Goal: Task Accomplishment & Management: Use online tool/utility

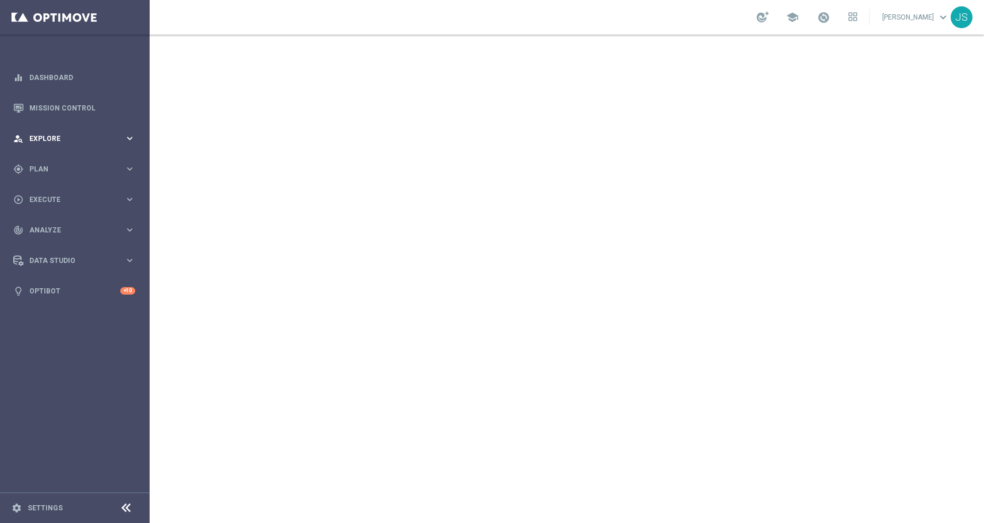
click at [124, 135] on icon "keyboard_arrow_right" at bounding box center [129, 138] width 11 height 11
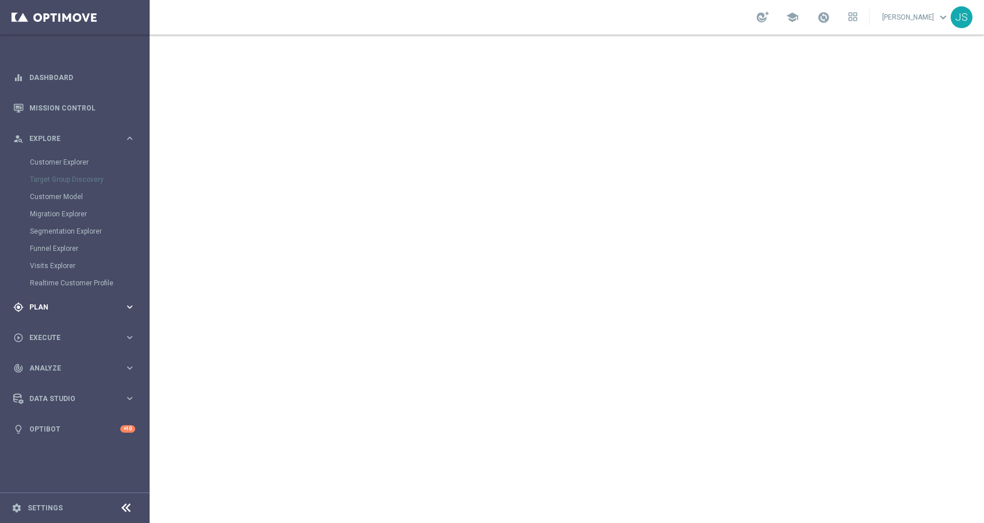
click at [120, 312] on div "gps_fixed Plan keyboard_arrow_right" at bounding box center [74, 307] width 148 height 30
click at [131, 226] on icon "keyboard_arrow_right" at bounding box center [129, 227] width 11 height 11
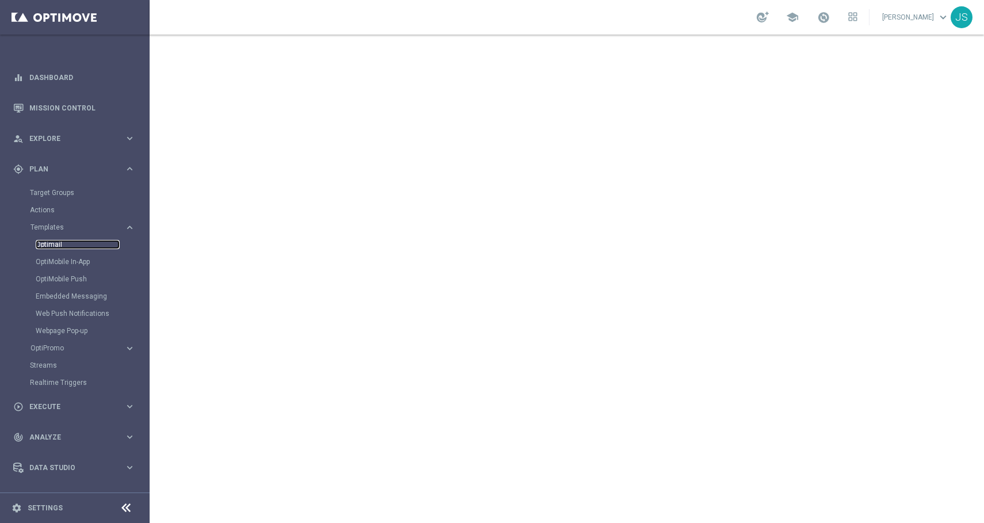
click at [100, 245] on link "Optimail" at bounding box center [78, 244] width 84 height 9
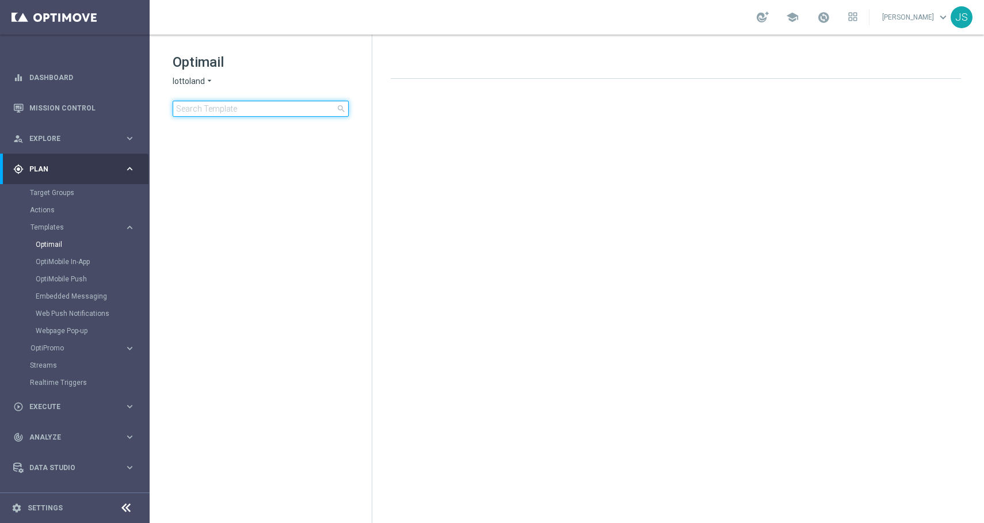
click at [284, 110] on input at bounding box center [261, 109] width 176 height 16
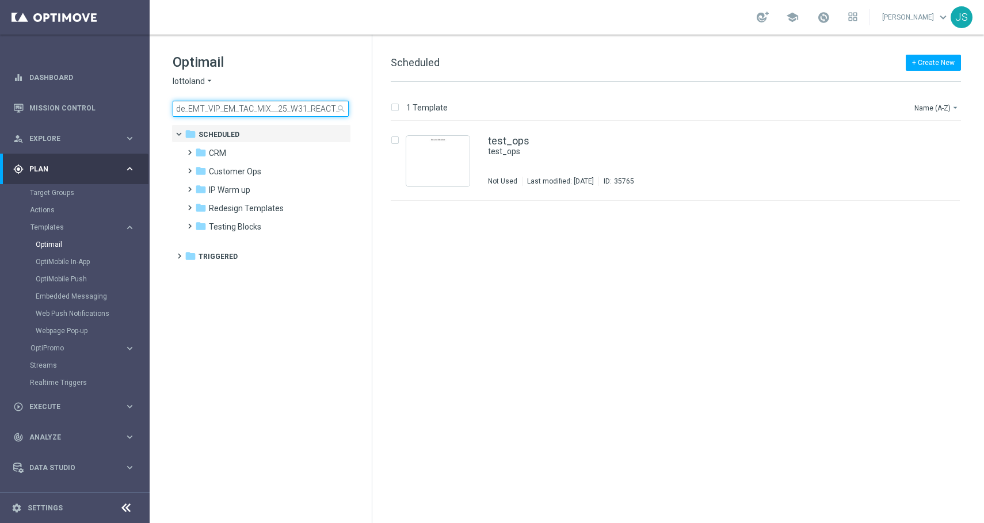
scroll to position [0, 106]
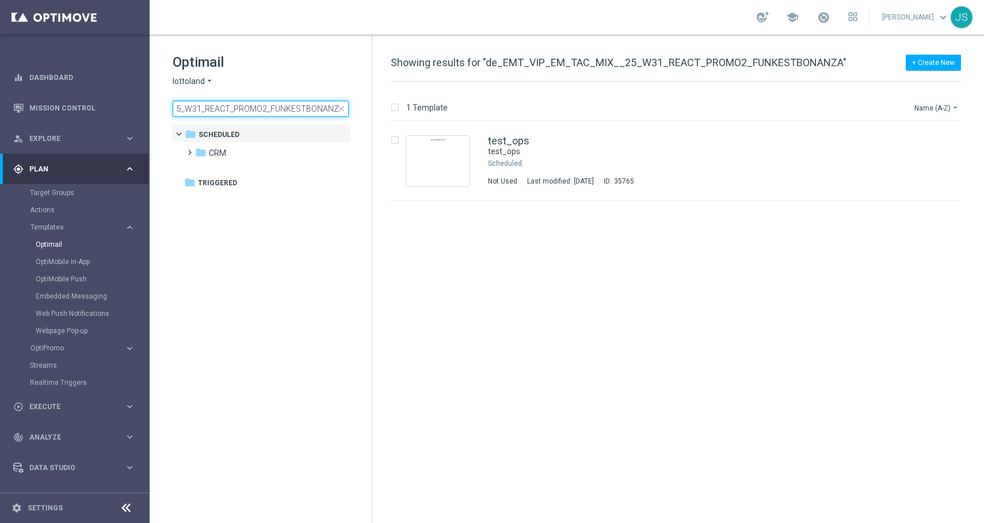
type input "de_EMT_VIP_EM_TAC_MIX__25_W31_REACT_PROMO2_FUNKESTBONANZA"
click at [202, 80] on span "lottoland" at bounding box center [189, 81] width 32 height 11
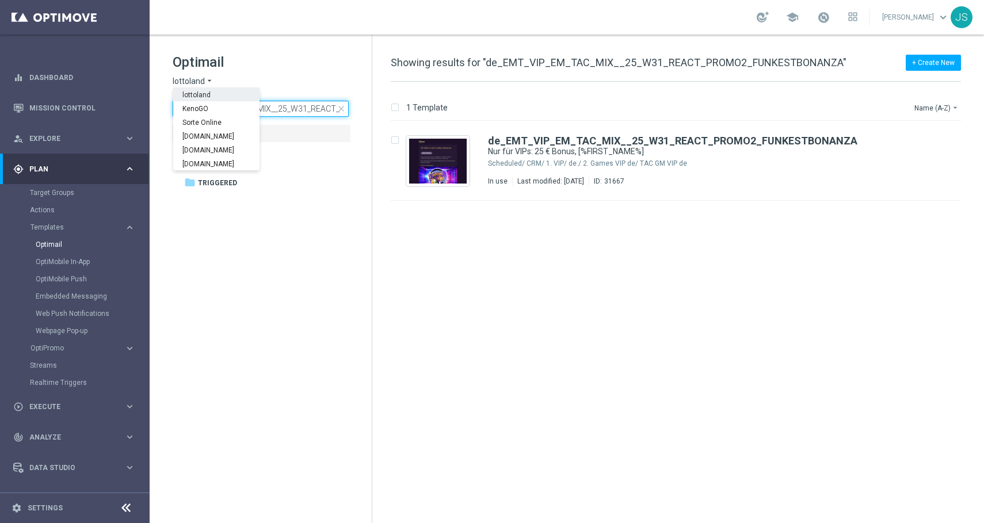
click at [305, 108] on input "de_EMT_VIP_EM_TAC_MIX__25_W31_REACT_PROMO2_FUNKESTBONANZA" at bounding box center [261, 109] width 176 height 16
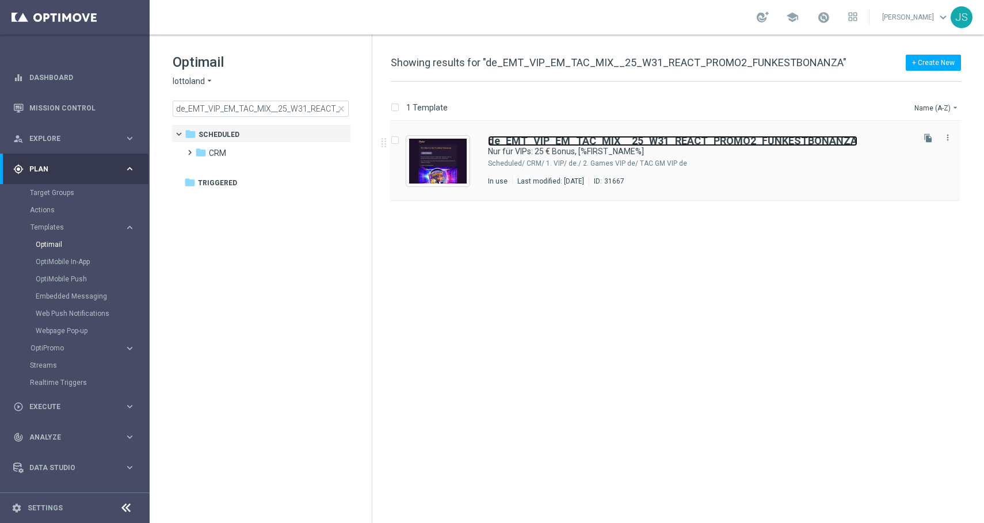
click at [519, 140] on b "de_EMT_VIP_EM_TAC_MIX__25_W31_REACT_PROMO2_FUNKESTBONANZA" at bounding box center [672, 141] width 369 height 12
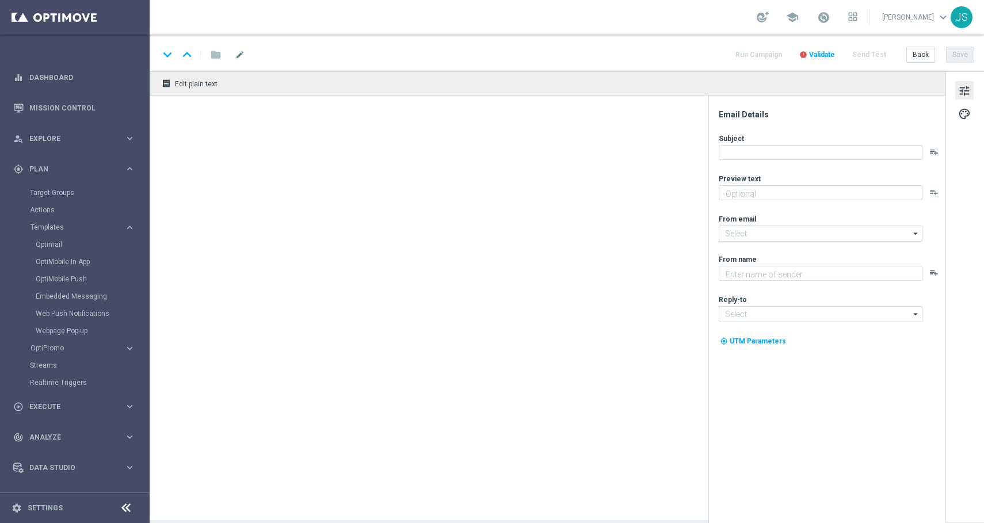
type textarea "Weil du es verdient hast. Spiele direkt gratis los."
type input "[EMAIL_ADDRESS][DOMAIN_NAME]"
type textarea "Millionaires' Club"
type input "[EMAIL_ADDRESS][DOMAIN_NAME]"
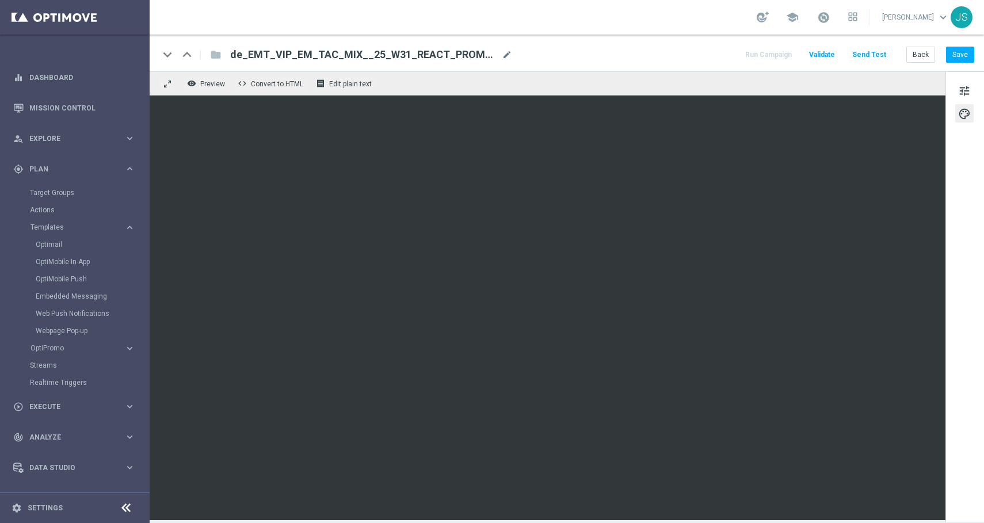
click at [438, 49] on span "de_EMT_VIP_EM_TAC_MIX__25_W31_REACT_PROMO2_FUNKESTBONANZA" at bounding box center [363, 55] width 267 height 14
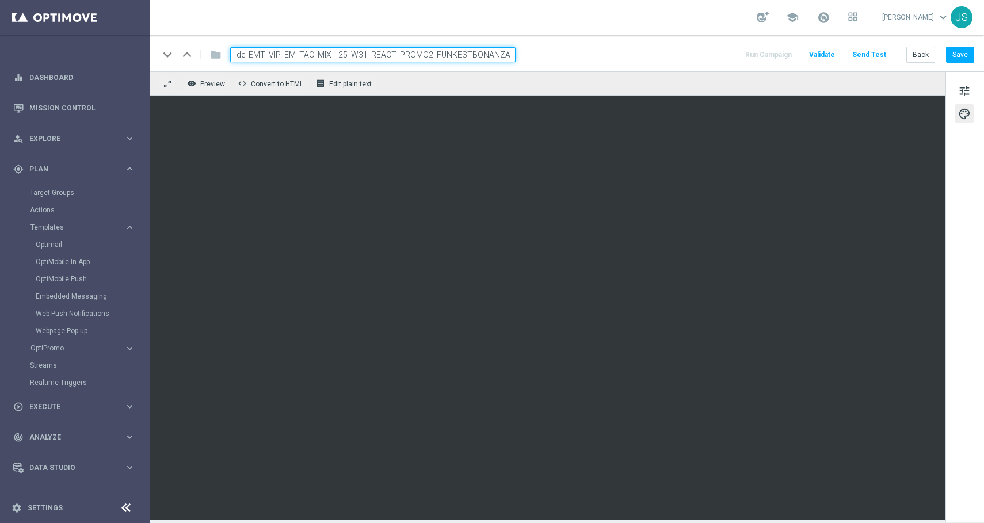
click at [438, 49] on input "de_EMT_VIP_EM_TAC_MIX__25_W31_REACT_PROMO2_FUNKESTBONANZA" at bounding box center [372, 54] width 285 height 15
click at [450, 53] on input "de_EMT_VIP_EM_TAC_MIX__25_W31_REACT_PROMO2_FUNKESTBONANZA" at bounding box center [372, 54] width 285 height 15
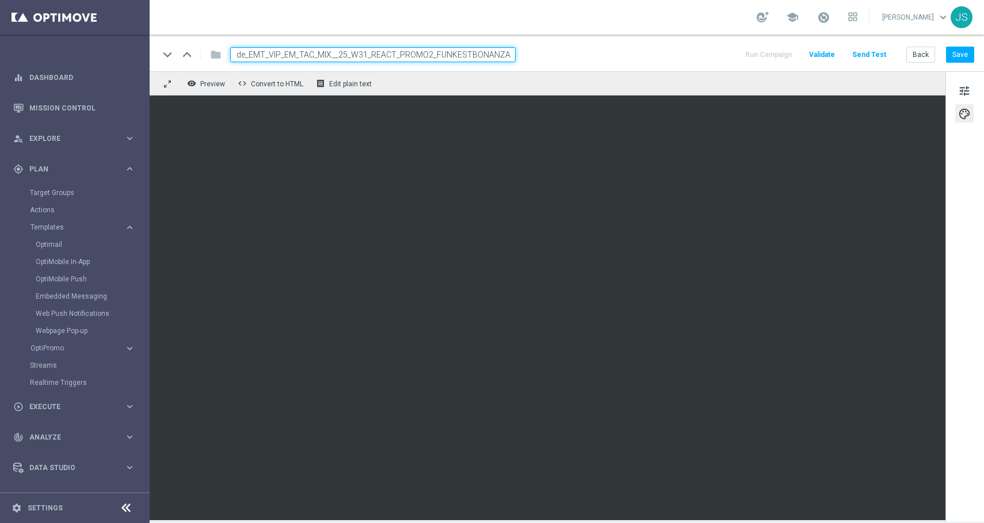
click at [450, 53] on input "de_EMT_VIP_EM_TAC_MIX__25_W31_REACT_PROMO2_FUNKESTBONANZA" at bounding box center [372, 54] width 285 height 15
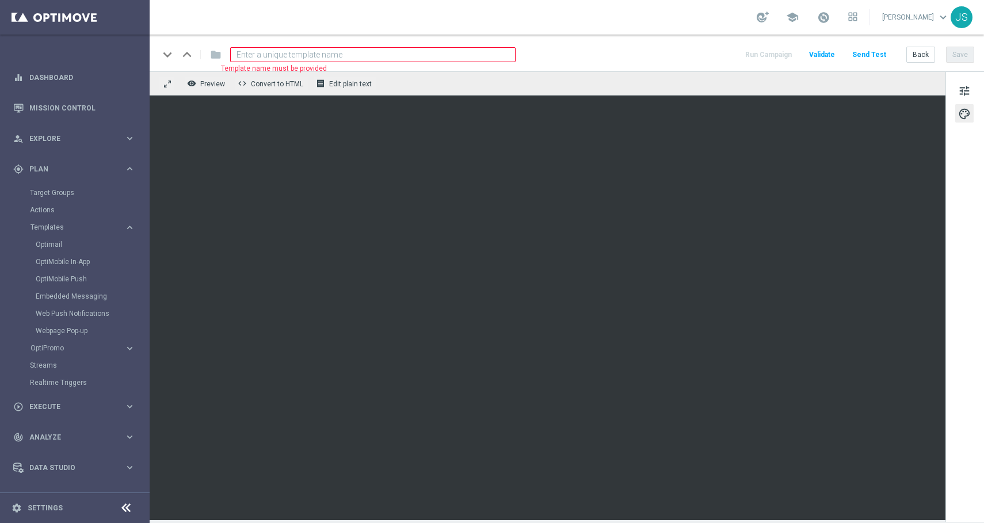
paste input "de_EMT_VIP_EM_TAC_MIX__25_W42_REACT_PROMO2_LADYMIDAS"
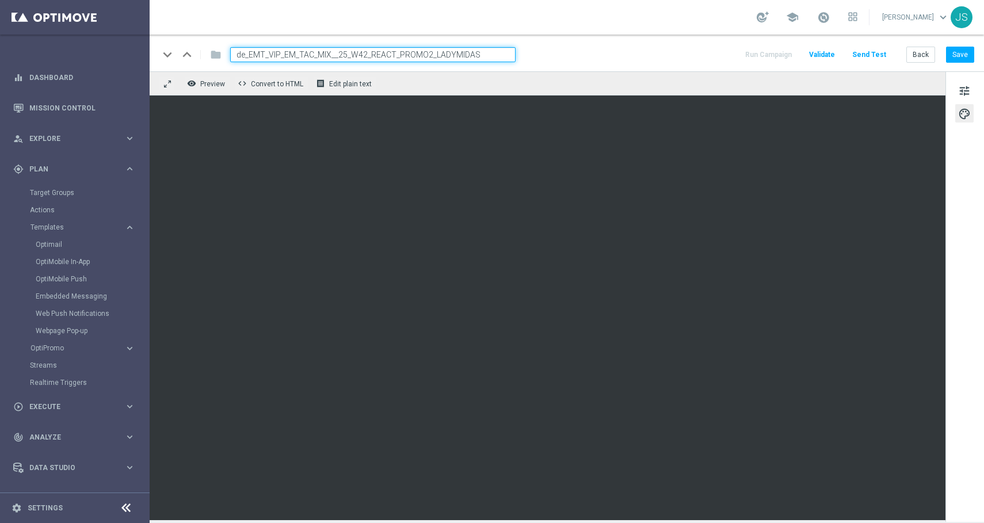
type input "de_EMT_VIP_EM_TAC_MIX__25_W42_REACT_PROMO2_LADYMIDAS"
click at [531, 69] on div "keyboard_arrow_down keyboard_arrow_up folder de_EMT_VIP_EM_TAC_MIX__25_W42_REAC…" at bounding box center [567, 53] width 834 height 37
click at [531, 78] on div "remove_red_eye Preview code Convert to HTML receipt Edit plain text" at bounding box center [548, 83] width 796 height 24
click at [501, 57] on input "de_EMT_VIP_EM_TAC_MIX__25_W42_REACT_PROMO2_LADYMIDAS" at bounding box center [372, 54] width 285 height 15
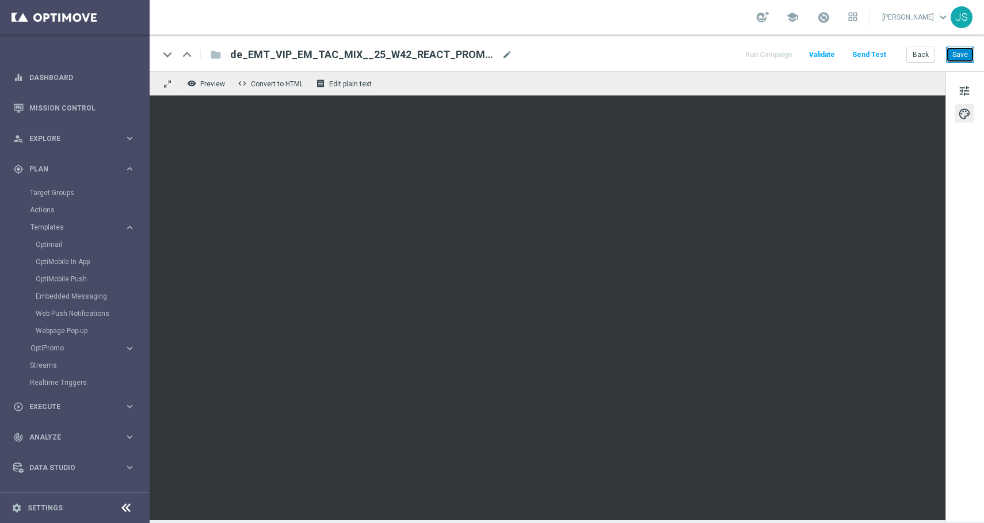
click at [962, 60] on button "Save" at bounding box center [960, 55] width 28 height 16
click at [961, 90] on span "tune" at bounding box center [964, 90] width 13 height 15
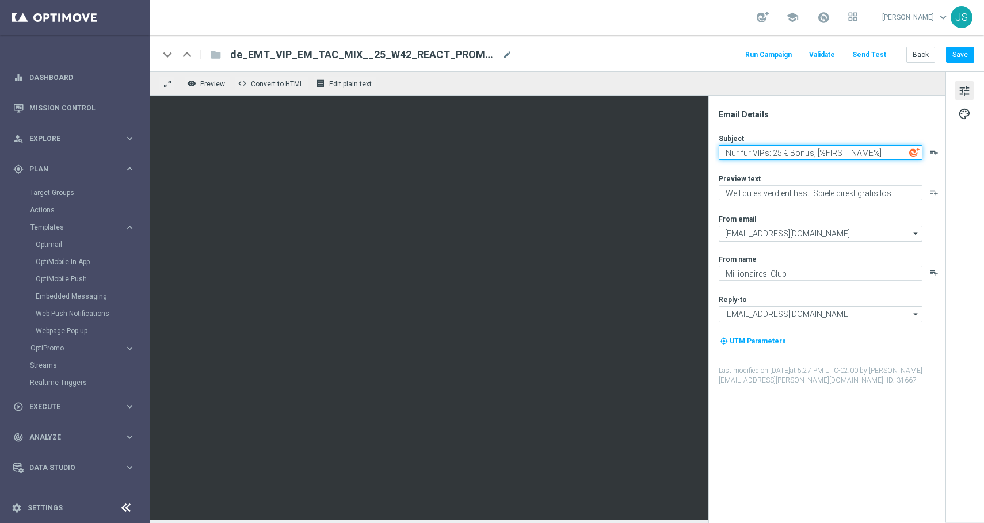
click at [798, 152] on textarea "Nur für VIPs: 25 € Bonus, [%FIRST_NAME%]" at bounding box center [821, 152] width 204 height 15
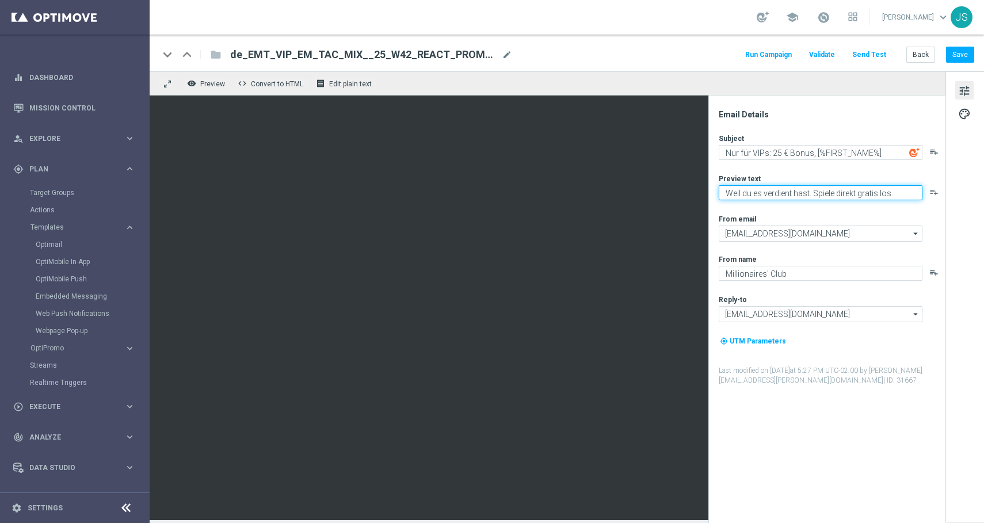
click at [835, 194] on textarea "Weil du es verdient hast. Spiele direkt gratis los." at bounding box center [821, 192] width 204 height 15
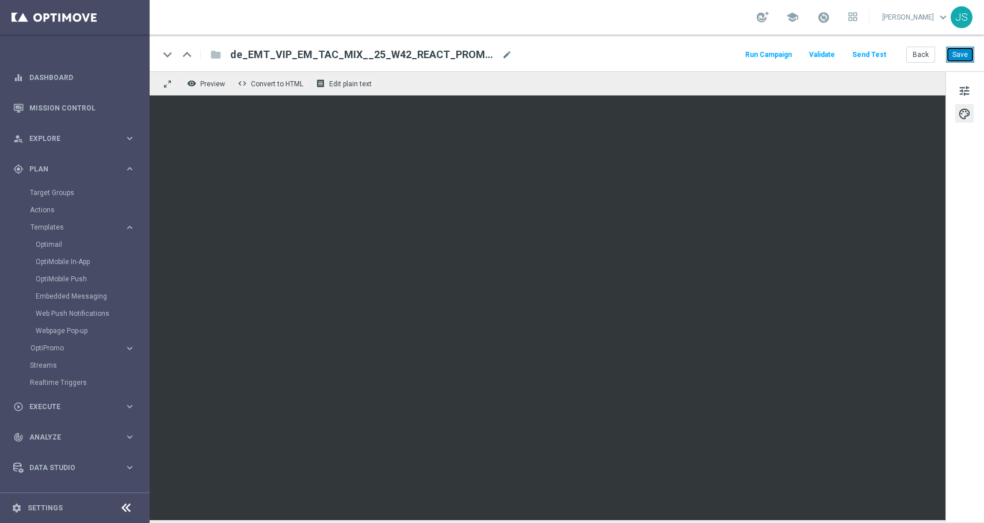
click at [964, 56] on button "Save" at bounding box center [960, 55] width 28 height 16
click at [951, 58] on button "Save" at bounding box center [960, 55] width 28 height 16
click at [923, 53] on button "Back" at bounding box center [920, 55] width 29 height 16
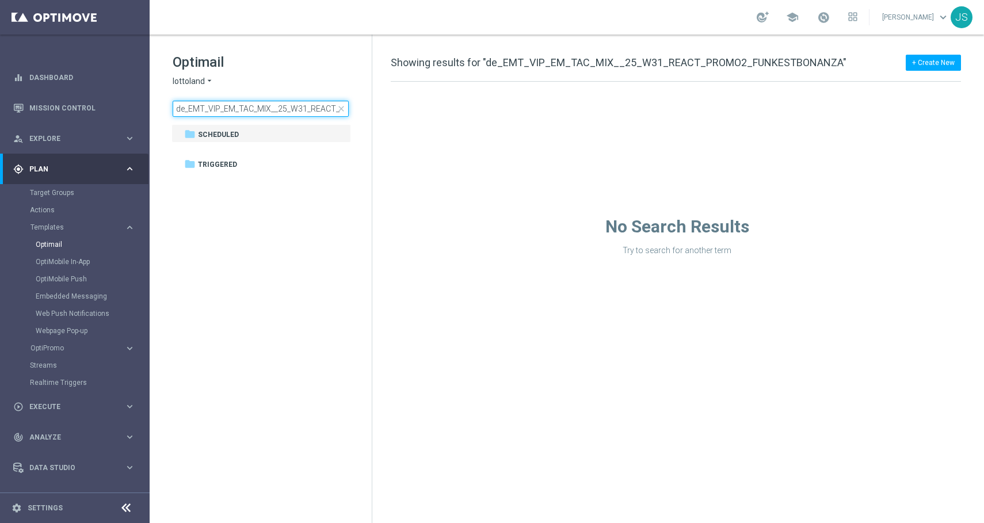
click at [292, 108] on input "de_EMT_VIP_EM_TAC_MIX__25_W31_REACT_PROMO2_FUNKESTBONANZA" at bounding box center [261, 109] width 176 height 16
type input "de_EMT_VIP_EM_TAC_MIX__25_W42_REACT_PROMO2_LADYMIDAS"
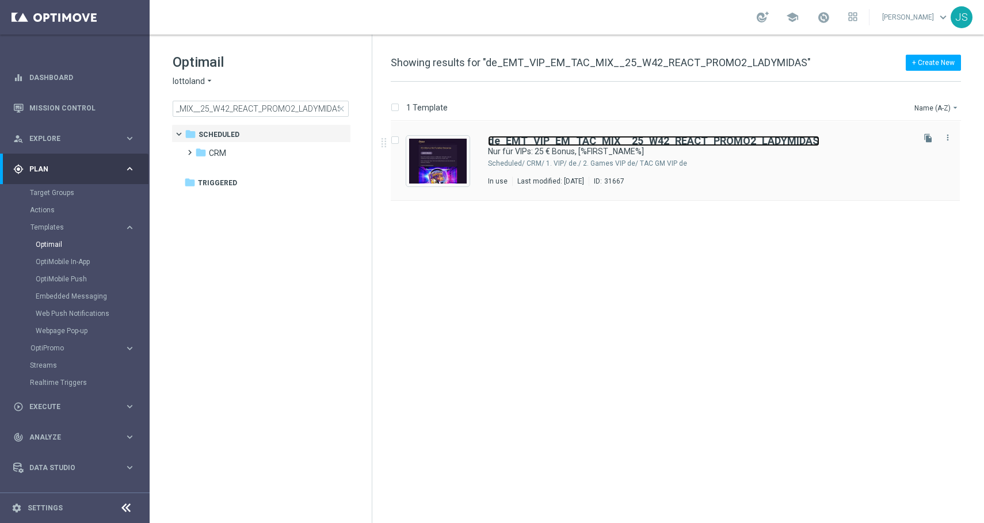
click at [512, 136] on b "de_EMT_VIP_EM_TAC_MIX__25_W42_REACT_PROMO2_LADYMIDAS" at bounding box center [653, 141] width 331 height 12
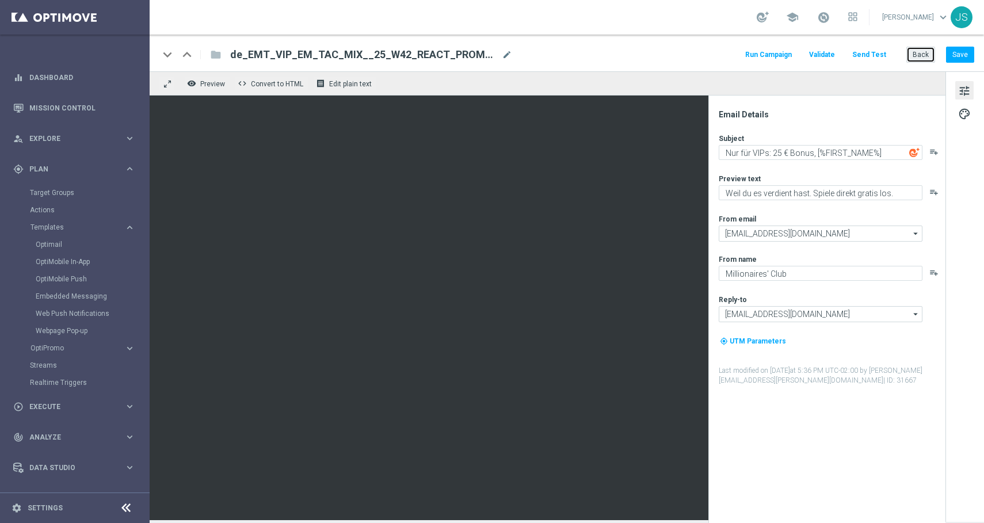
click at [920, 56] on button "Back" at bounding box center [920, 55] width 29 height 16
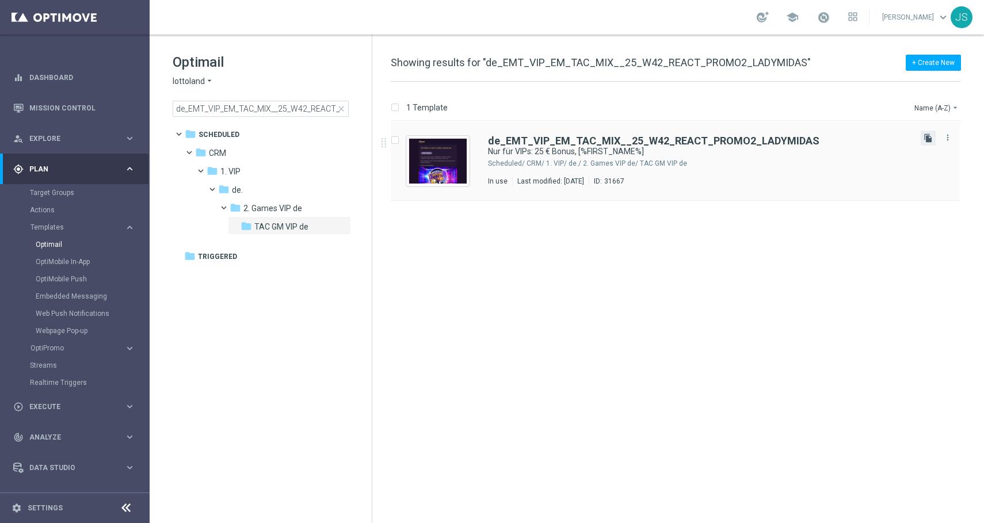
click at [929, 136] on icon "file_copy" at bounding box center [927, 137] width 9 height 9
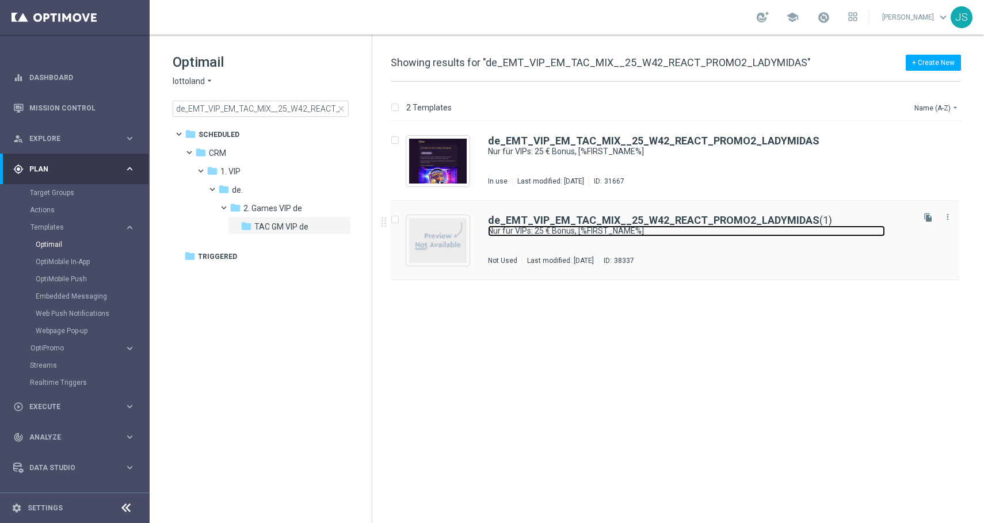
click at [619, 232] on link "Nur für VIPs: 25 € Bonus, [%FIRST_NAME%]" at bounding box center [686, 231] width 397 height 11
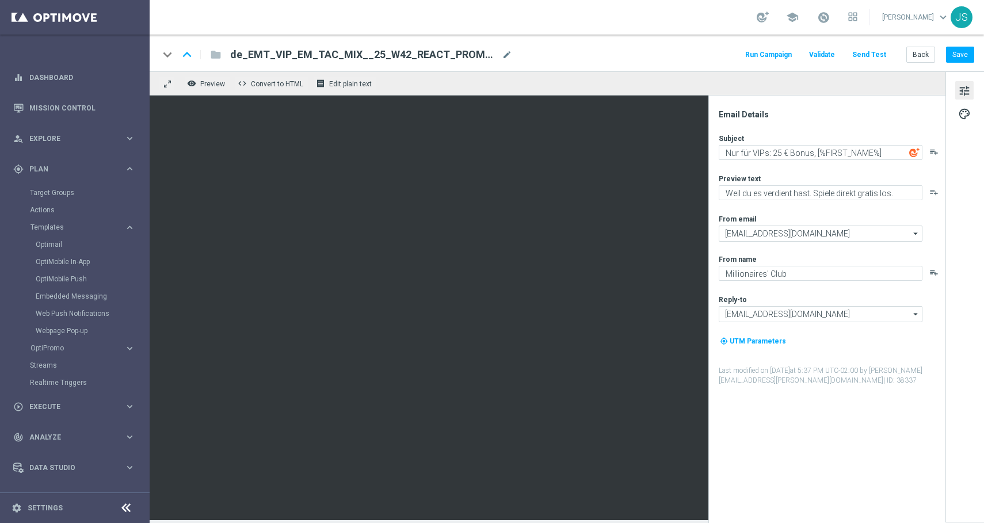
click at [349, 58] on span "de_EMT_VIP_EM_TAC_MIX__25_W42_REACT_PROMO2_LADYMIDAS(1)" at bounding box center [363, 55] width 267 height 14
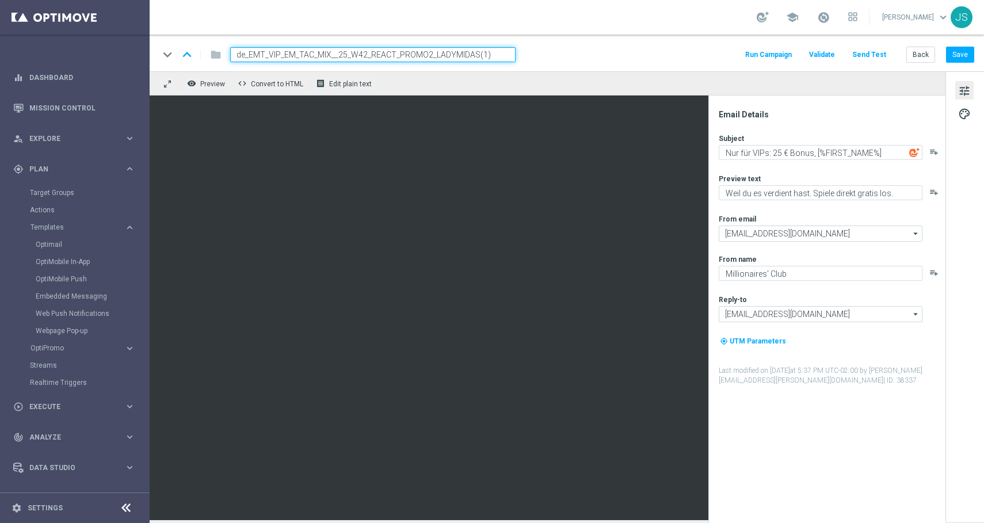
click at [352, 58] on input "de_EMT_VIP_EM_TAC_MIX__25_W42_REACT_PROMO2_LADYMIDAS(1)" at bounding box center [372, 54] width 285 height 15
paste input "de_AT_EMT_VIP_EM_TAC_MIX__25_W42_REACT_PROMO2_LADYMIDAS"
type input "de_AT_EMT_VIP_EM_TAC_MIX__25_W42_REACT_PROMO2_LADYMIDAS(1)"
click at [510, 52] on input "de_AT_EMT_VIP_EM_TAC_MIX__25_W42_REACT_PROMO2_LADYMIDAS(1)" at bounding box center [372, 54] width 285 height 15
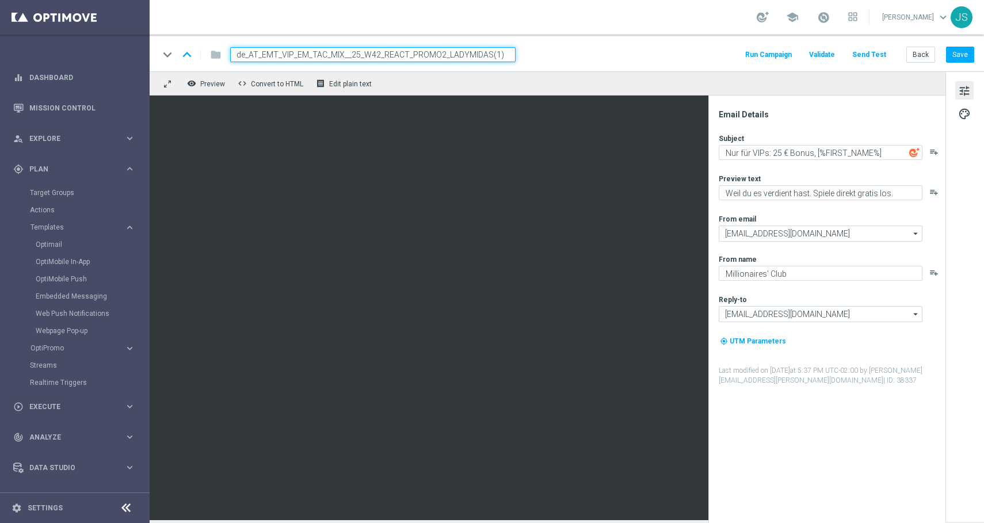
click at [510, 52] on input "de_AT_EMT_VIP_EM_TAC_MIX__25_W42_REACT_PROMO2_LADYMIDAS(1)" at bounding box center [372, 54] width 285 height 15
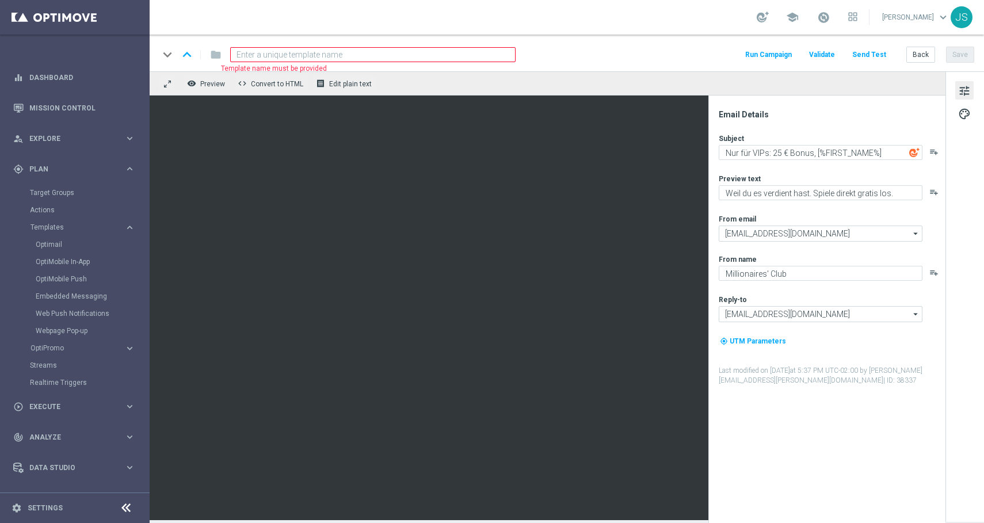
click at [414, 60] on input at bounding box center [372, 54] width 285 height 15
paste input "de_AT_EMT_VIP_EM_TAC_MIX__25_W42_REACT_PROMO2_LADYMIDAS"
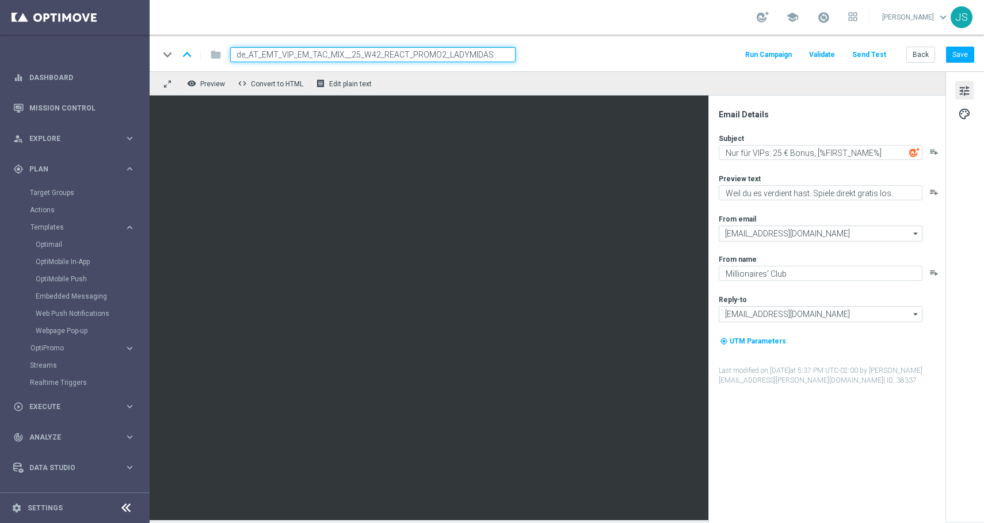
type input "de_AT_EMT_VIP_EM_TAC_MIX__25_W42_REACT_PROMO2_LADYMIDAS"
click at [504, 49] on input "de_AT_EMT_VIP_EM_TAC_MIX__25_W42_REACT_PROMO2_LADYMIDAS" at bounding box center [372, 54] width 285 height 15
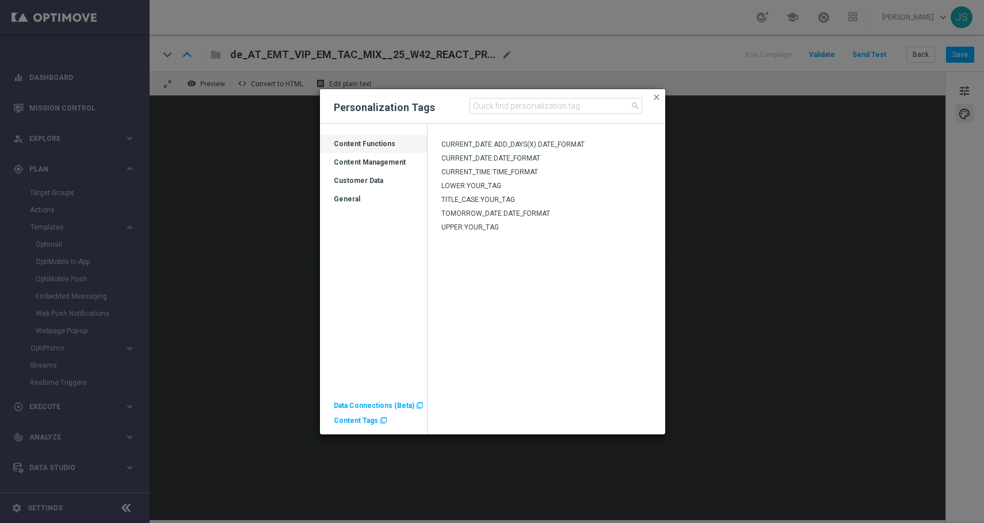
click at [351, 419] on span "Content Tags" at bounding box center [356, 421] width 44 height 8
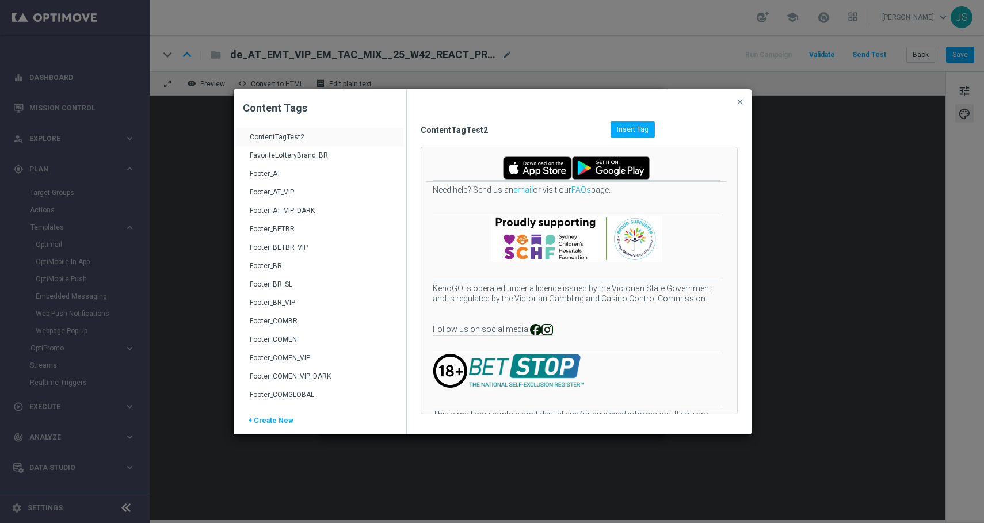
click at [300, 211] on div "Footer_AT_VIP_DARK" at bounding box center [321, 215] width 143 height 18
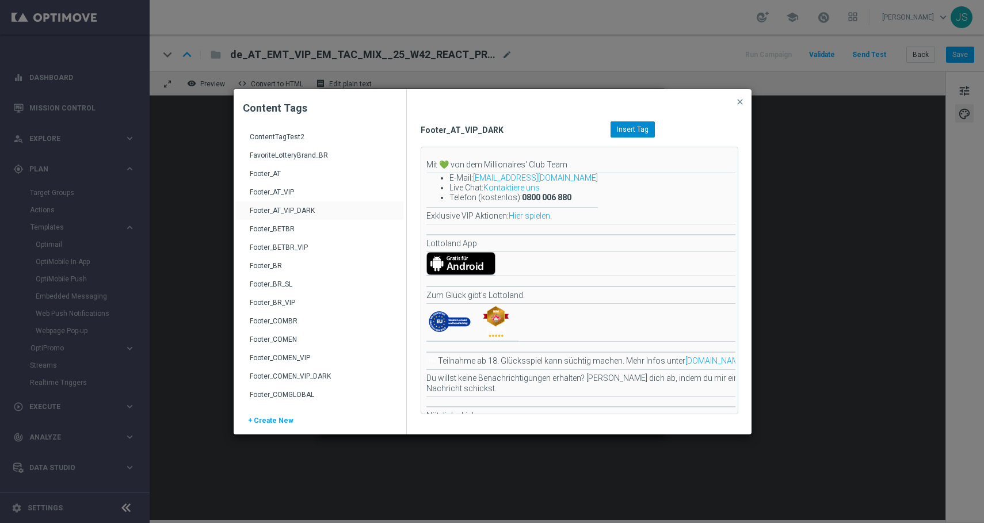
click at [640, 130] on span "Insert Tag" at bounding box center [633, 129] width 32 height 8
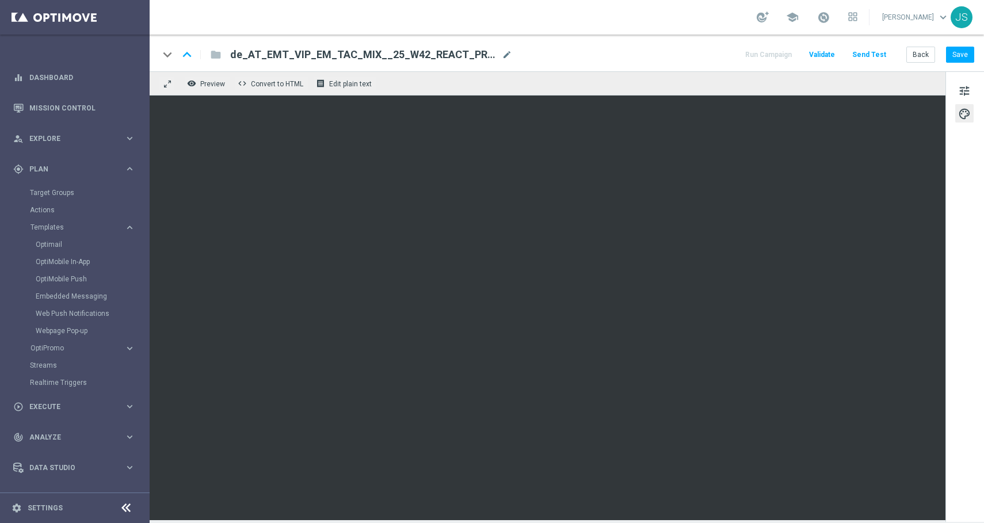
click at [964, 66] on div "keyboard_arrow_down keyboard_arrow_up folder de_AT_EMT_VIP_EM_TAC_MIX__25_W42_R…" at bounding box center [567, 53] width 834 height 37
click at [964, 56] on button "Save" at bounding box center [960, 55] width 28 height 16
click at [962, 56] on button "Save" at bounding box center [960, 55] width 28 height 16
click at [917, 58] on button "Back" at bounding box center [920, 55] width 29 height 16
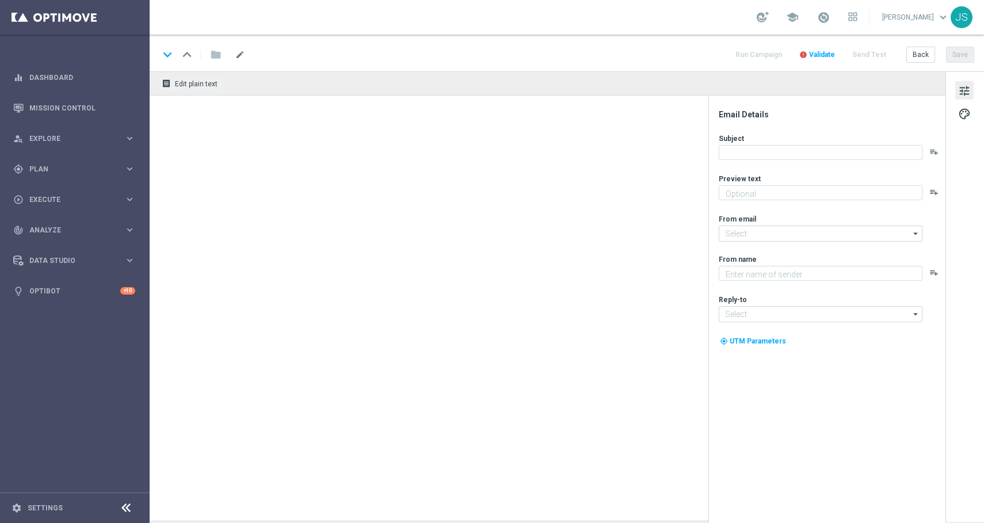
type textarea "Das Duell des Jahres ist eröffnet"
type input "[EMAIL_ADDRESS][DOMAIN_NAME]"
type textarea "Millionaires' Club"
type input "[EMAIL_ADDRESS][DOMAIN_NAME]"
type textarea "Weil du es verdient hast. Spiele direkt gratis los."
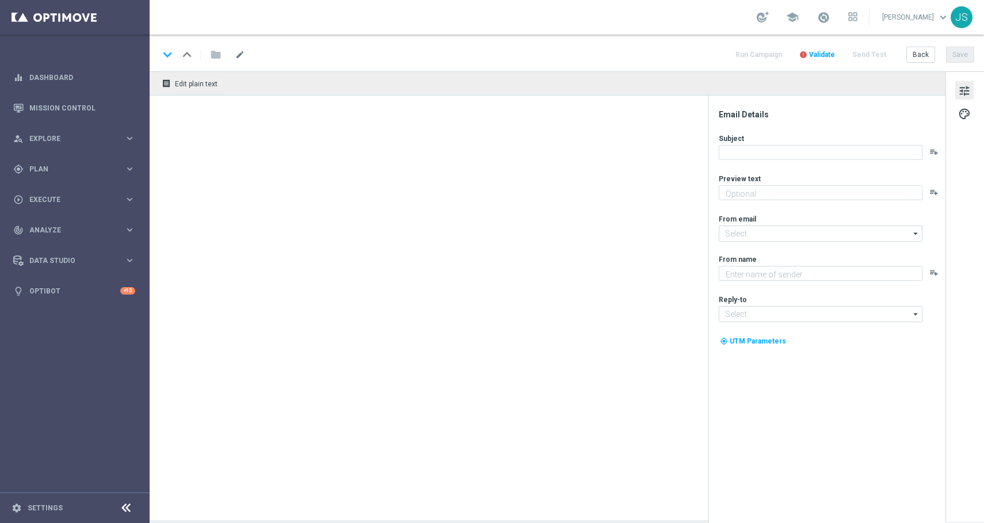
type input "[EMAIL_ADDRESS][DOMAIN_NAME]"
type textarea "Millionaires' Club"
type input "[EMAIL_ADDRESS][DOMAIN_NAME]"
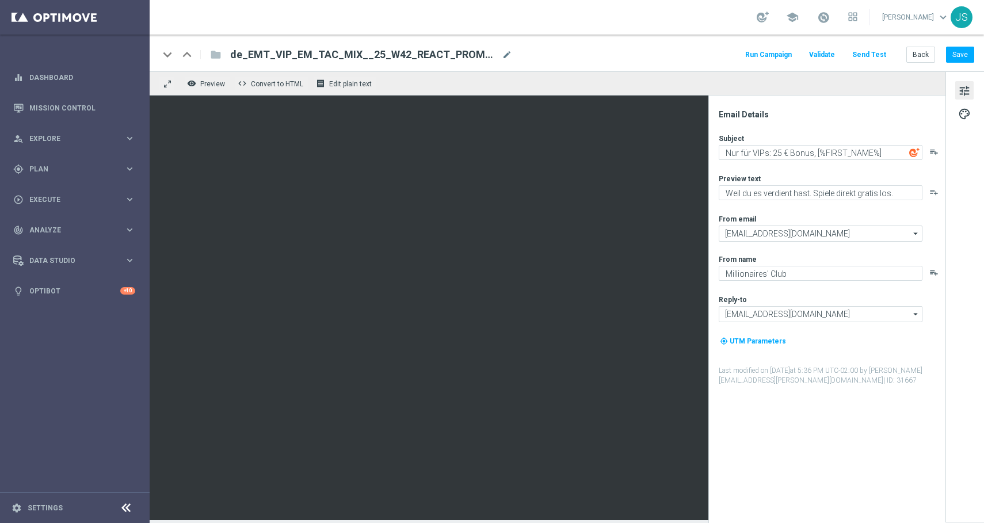
click at [966, 91] on span "tune" at bounding box center [964, 90] width 13 height 15
click at [957, 117] on button "palette" at bounding box center [964, 113] width 18 height 18
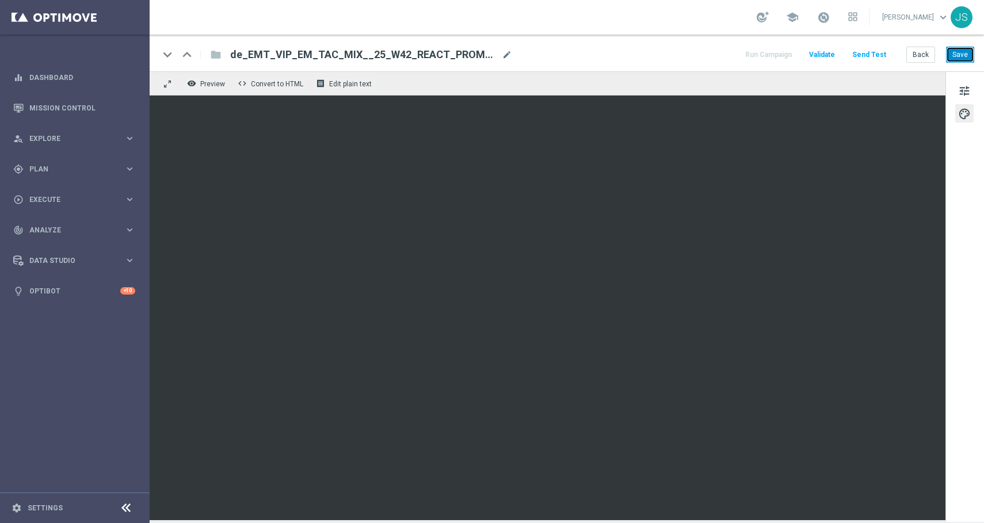
click at [965, 57] on button "Save" at bounding box center [960, 55] width 28 height 16
click at [960, 61] on button "Save" at bounding box center [960, 55] width 28 height 16
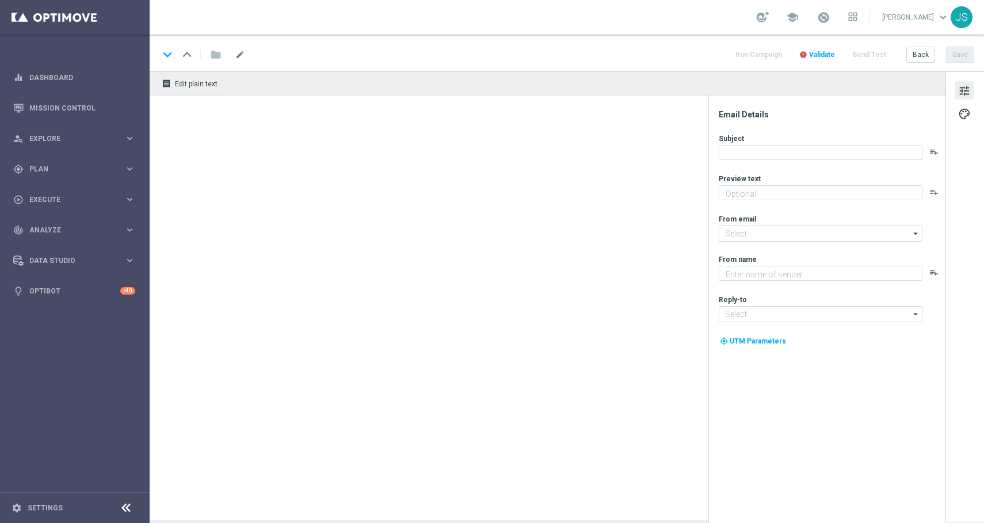
type textarea "Weil du es verdient hast. Spiele direkt gratis los."
type textarea "Millionaires' Club"
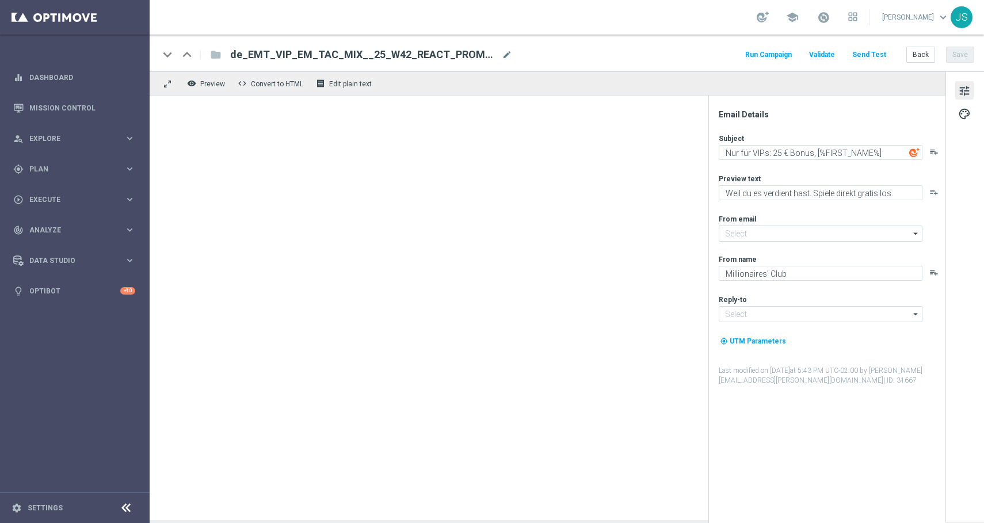
type input "[EMAIL_ADDRESS][DOMAIN_NAME]"
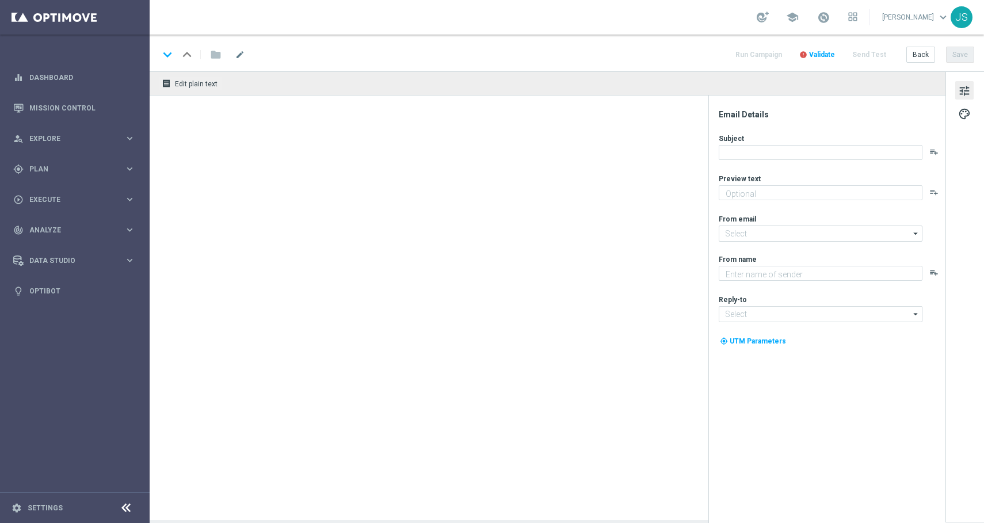
type textarea "Weil du es verdient hast. Spiele direkt gratis los."
type textarea "Millionaires' Club"
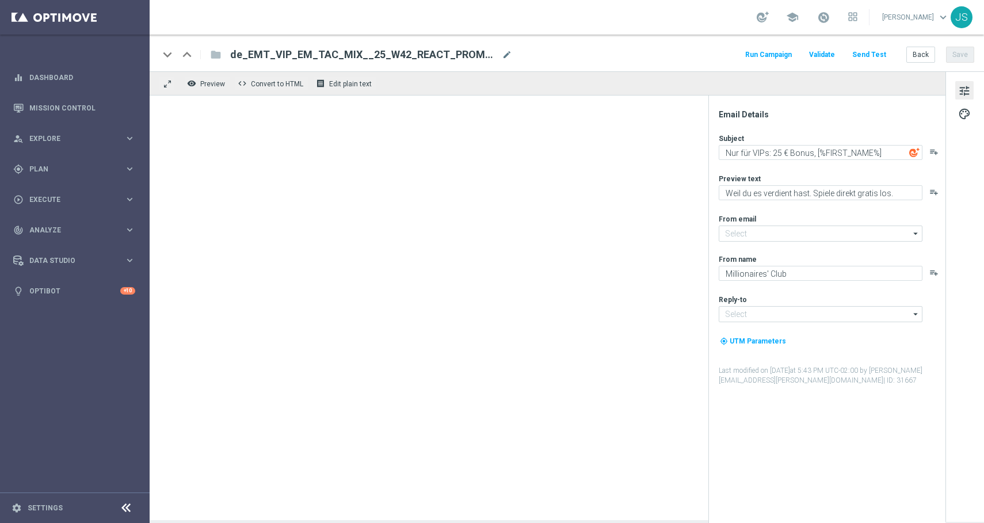
type input "[EMAIL_ADDRESS][DOMAIN_NAME]"
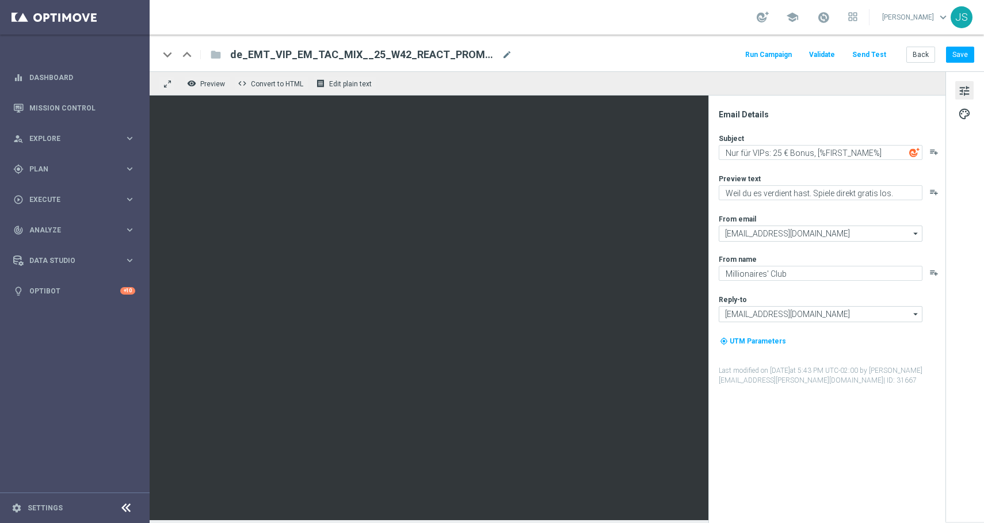
click at [878, 56] on button "Send Test" at bounding box center [868, 55] width 37 height 16
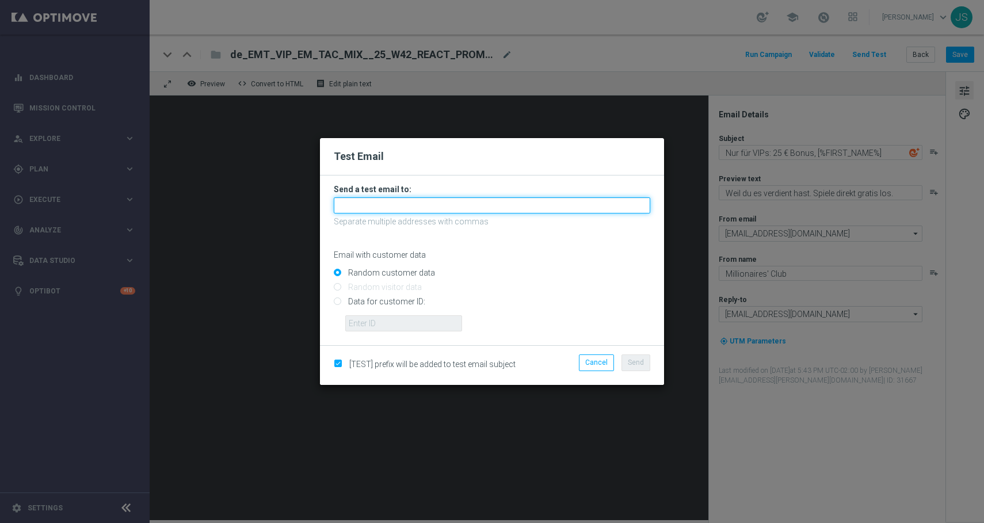
click at [514, 212] on input "text" at bounding box center [492, 205] width 316 height 16
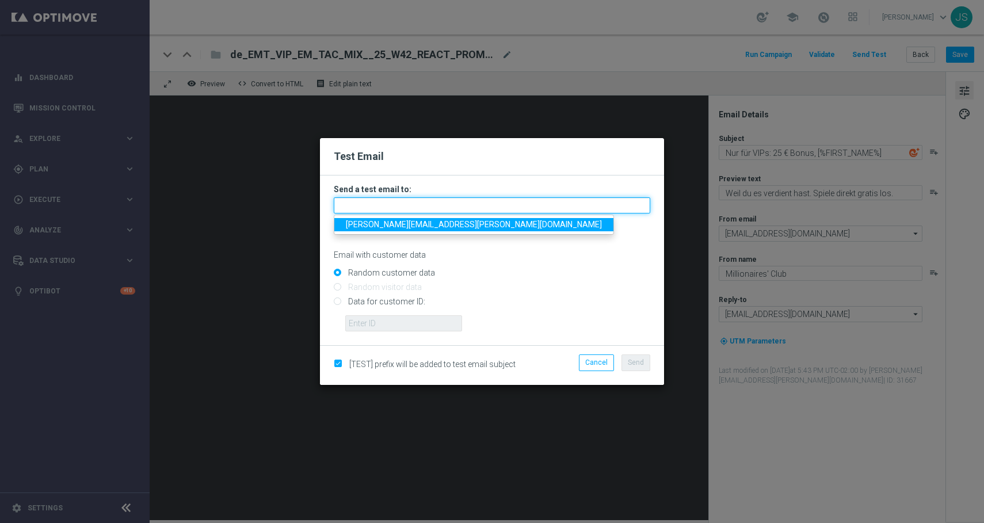
type input "[PERSON_NAME][EMAIL_ADDRESS][PERSON_NAME][DOMAIN_NAME]"
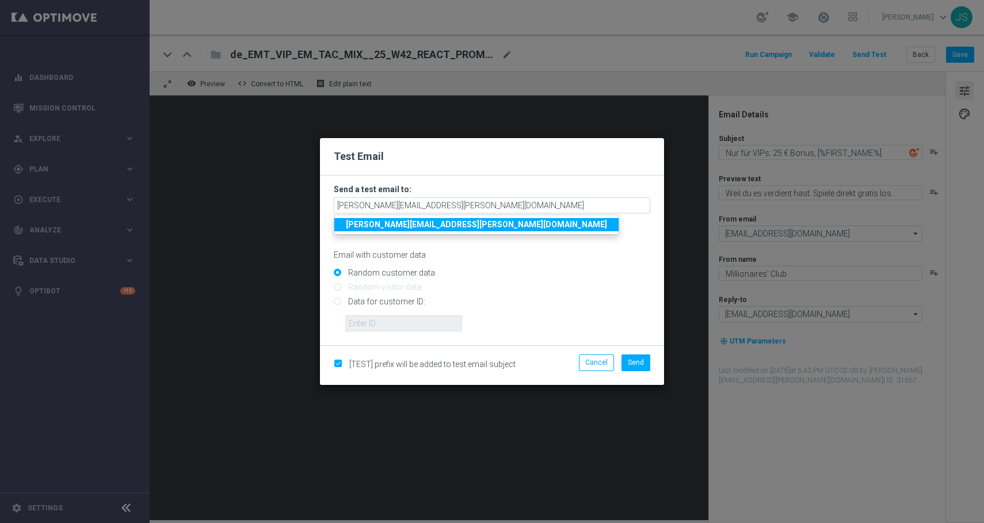
click at [439, 223] on strong "[PERSON_NAME][EMAIL_ADDRESS][PERSON_NAME][DOMAIN_NAME]" at bounding box center [476, 224] width 261 height 9
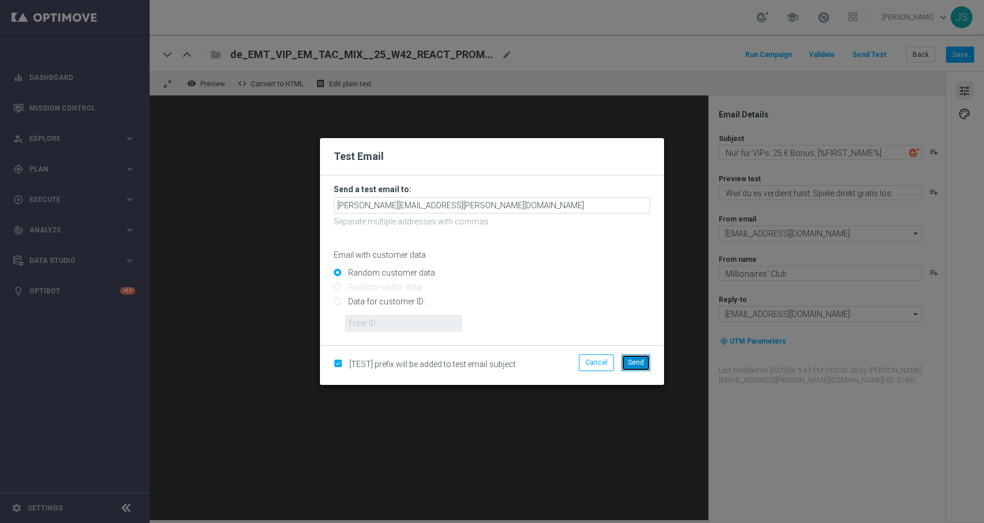
click at [635, 362] on span "Send" at bounding box center [636, 362] width 16 height 8
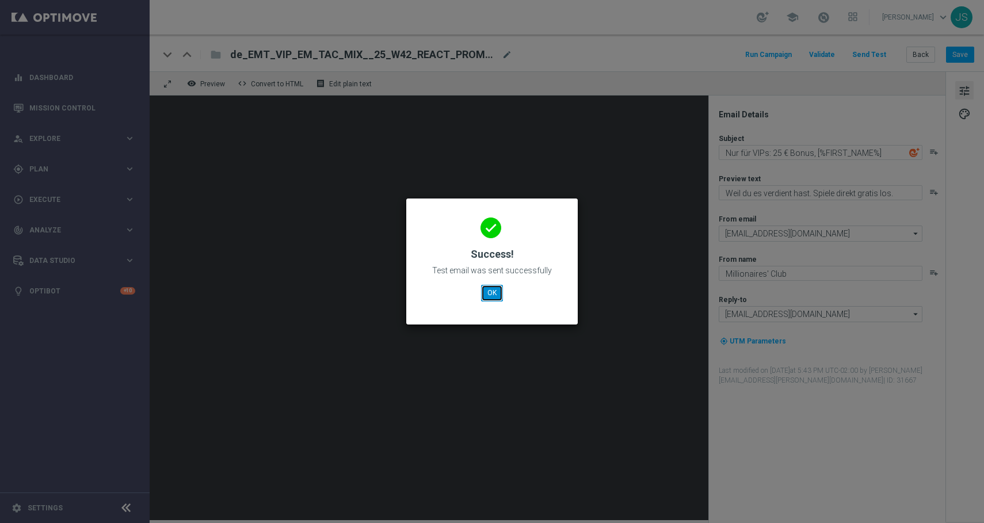
click at [492, 289] on button "OK" at bounding box center [492, 293] width 22 height 16
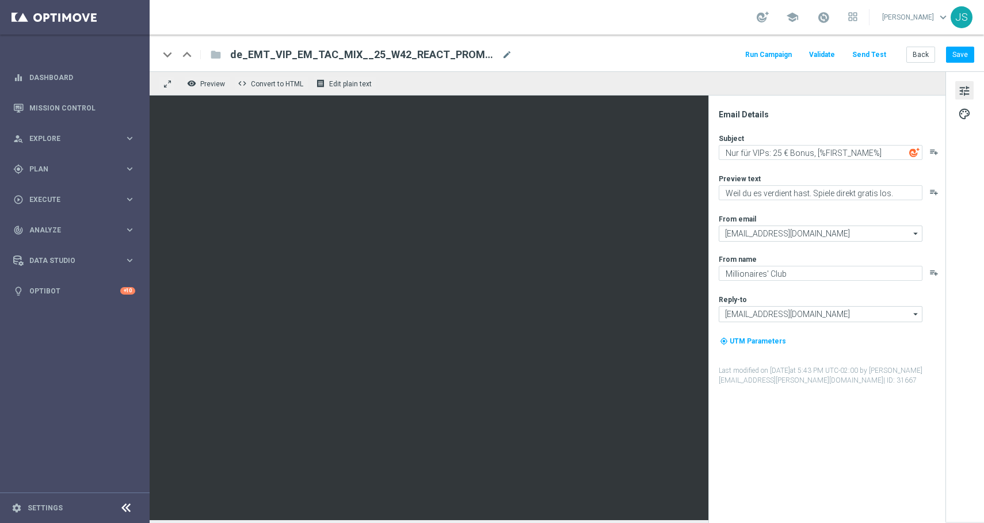
click at [869, 51] on button "Send Test" at bounding box center [868, 55] width 37 height 16
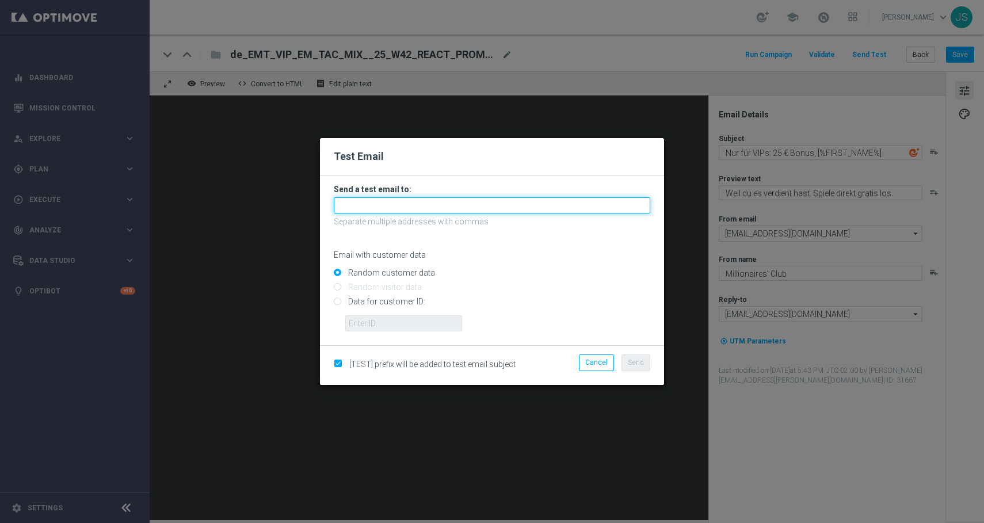
click at [522, 211] on input "text" at bounding box center [492, 205] width 316 height 16
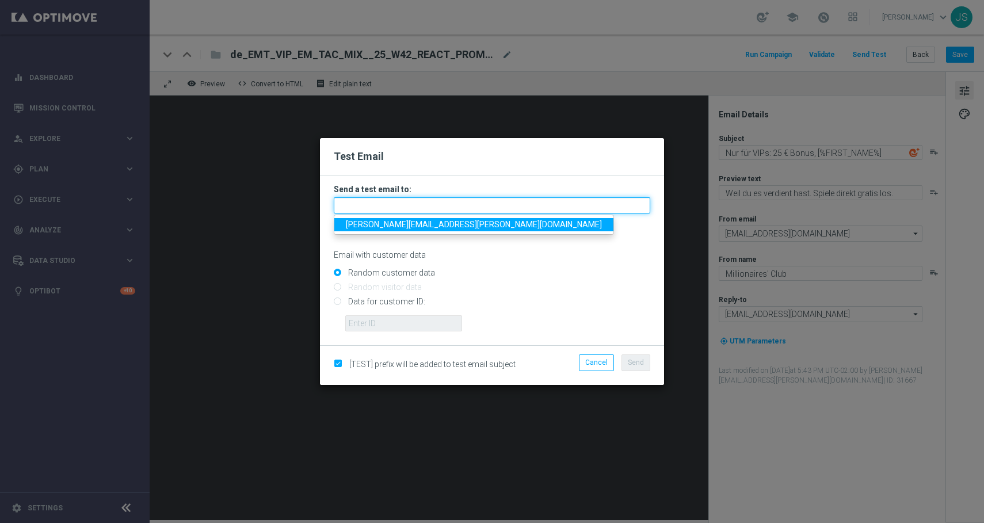
type input "[PERSON_NAME][EMAIL_ADDRESS][PERSON_NAME][DOMAIN_NAME]"
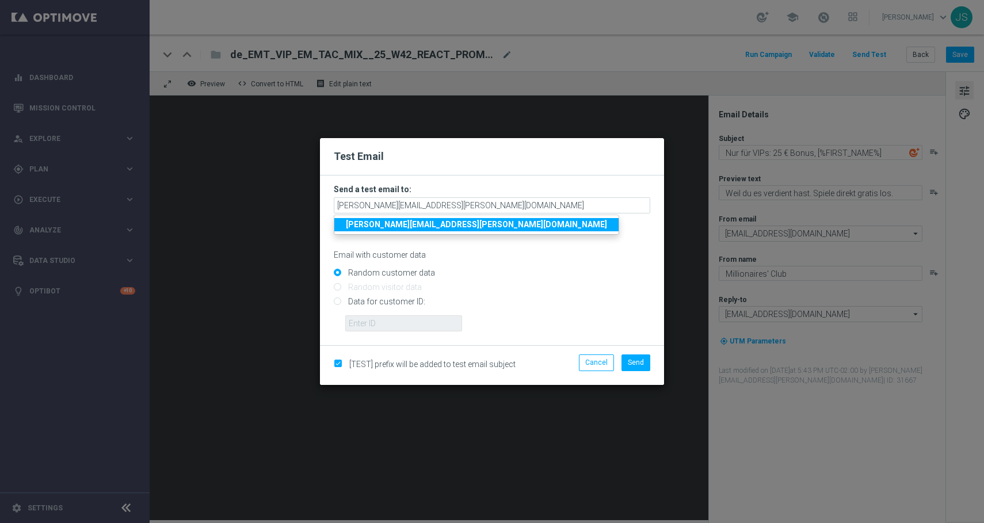
click at [434, 223] on strong "[PERSON_NAME][EMAIL_ADDRESS][PERSON_NAME][DOMAIN_NAME]" at bounding box center [476, 224] width 261 height 9
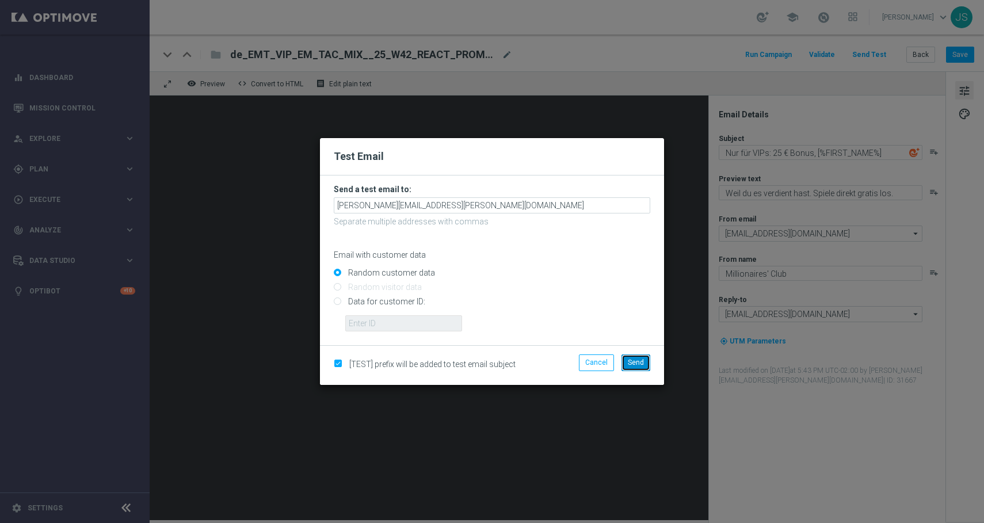
click at [633, 365] on span "Send" at bounding box center [636, 362] width 16 height 8
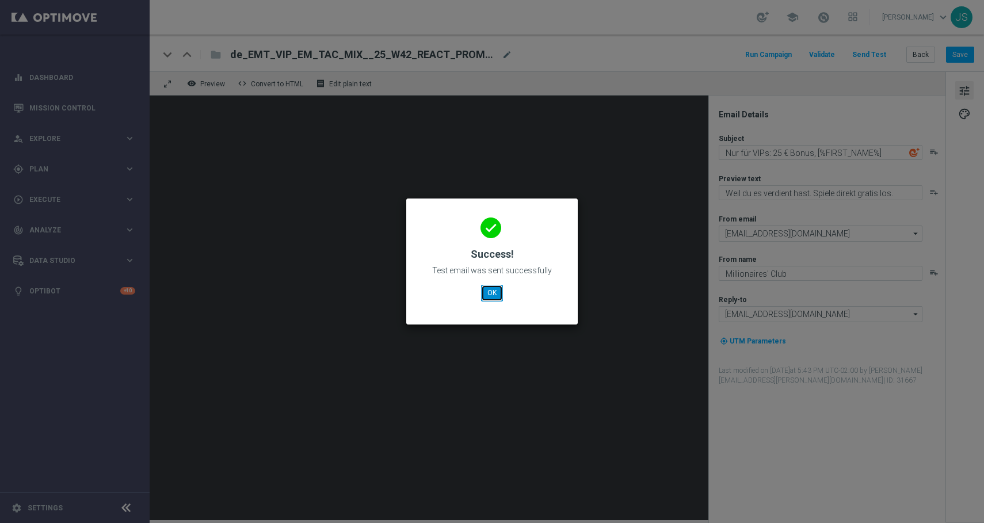
click at [485, 289] on button "OK" at bounding box center [492, 293] width 22 height 16
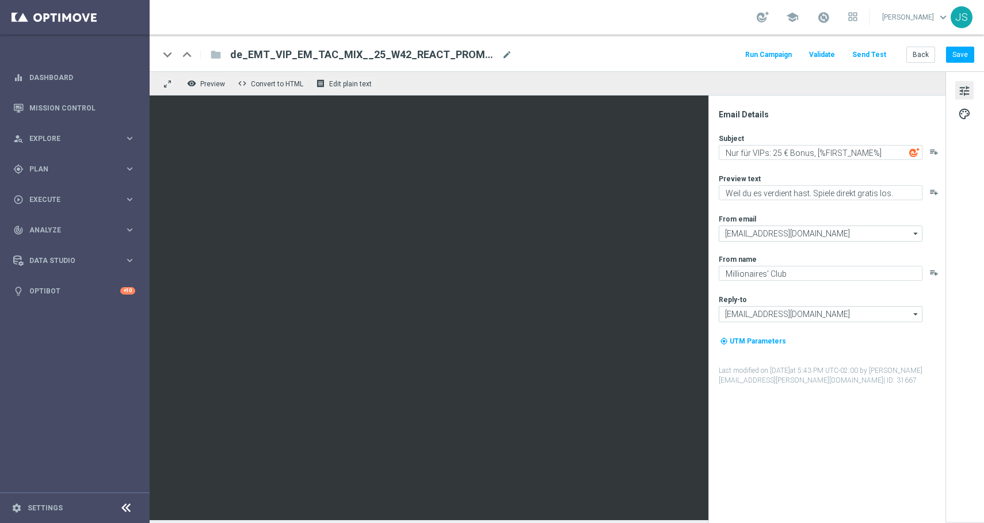
click at [885, 51] on button "Send Test" at bounding box center [868, 55] width 37 height 16
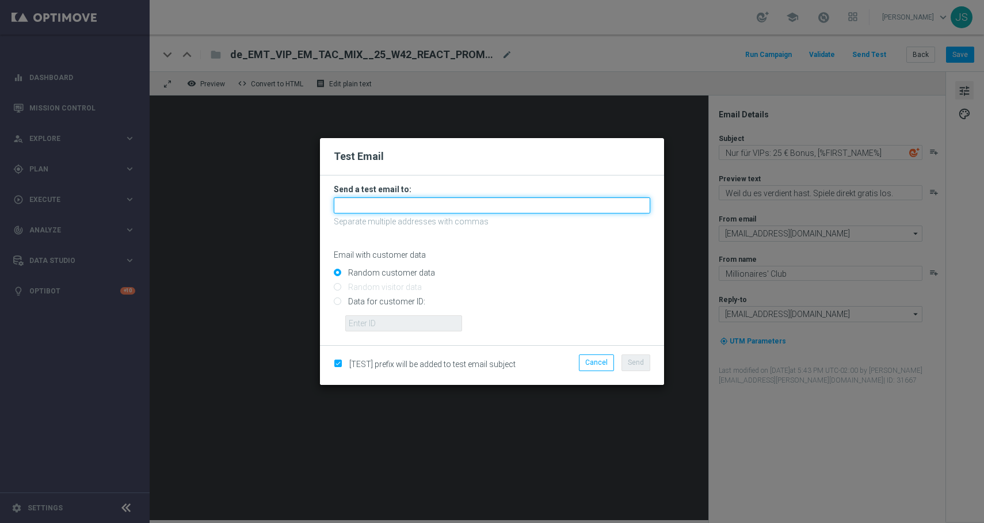
click at [535, 206] on input "text" at bounding box center [492, 205] width 316 height 16
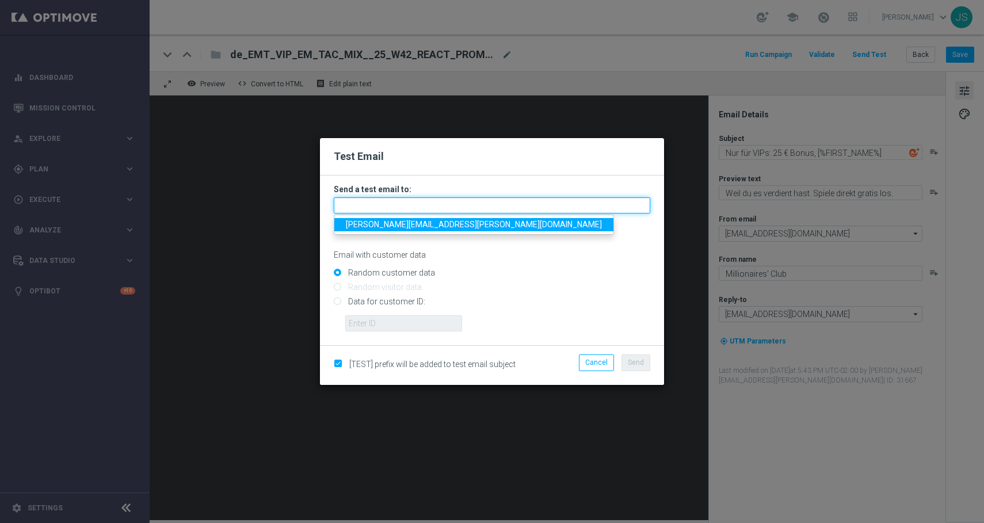
type input "[PERSON_NAME][EMAIL_ADDRESS][PERSON_NAME][DOMAIN_NAME]"
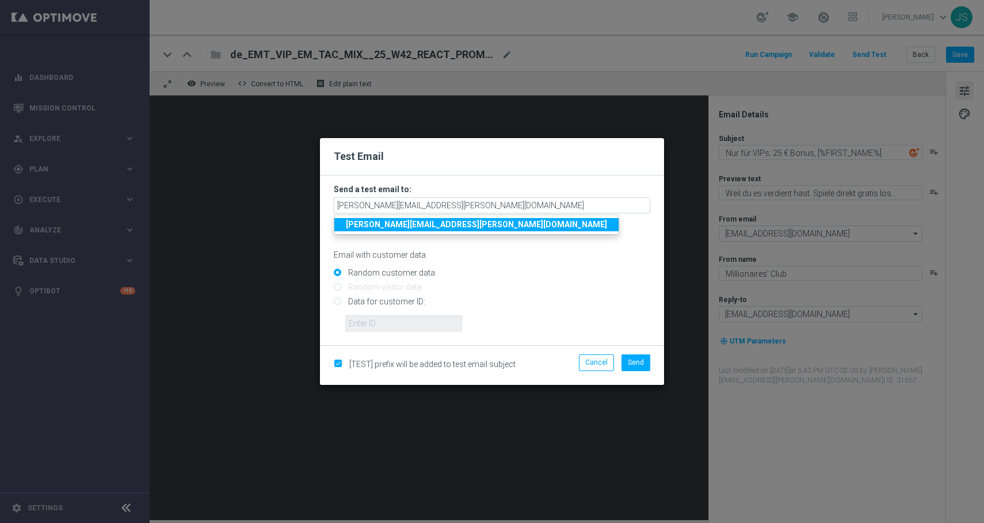
click at [463, 226] on link "[PERSON_NAME][EMAIL_ADDRESS][PERSON_NAME][DOMAIN_NAME]" at bounding box center [476, 224] width 284 height 13
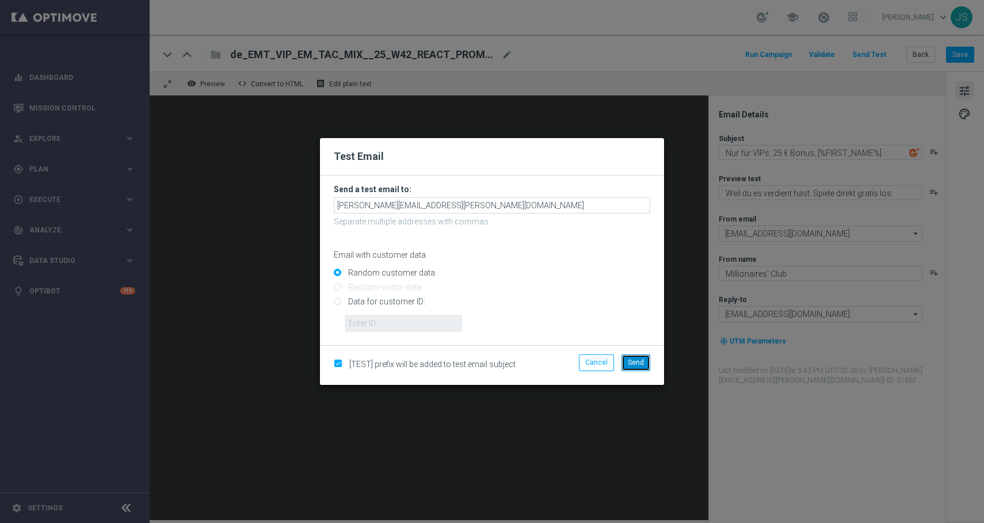
click at [641, 362] on span "Send" at bounding box center [636, 362] width 16 height 8
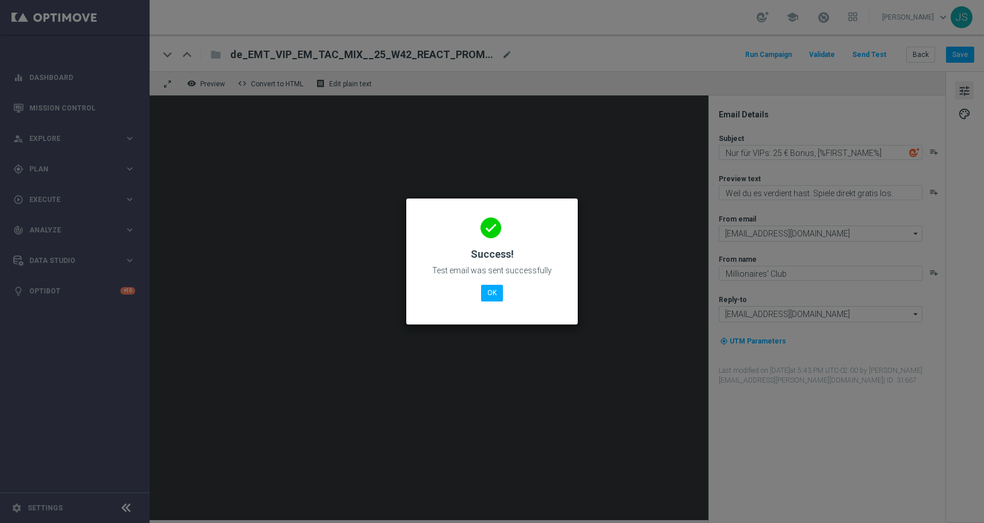
click at [483, 283] on div "done Success! Test email was sent successfully OK" at bounding box center [492, 259] width 144 height 100
click at [483, 287] on button "OK" at bounding box center [492, 293] width 22 height 16
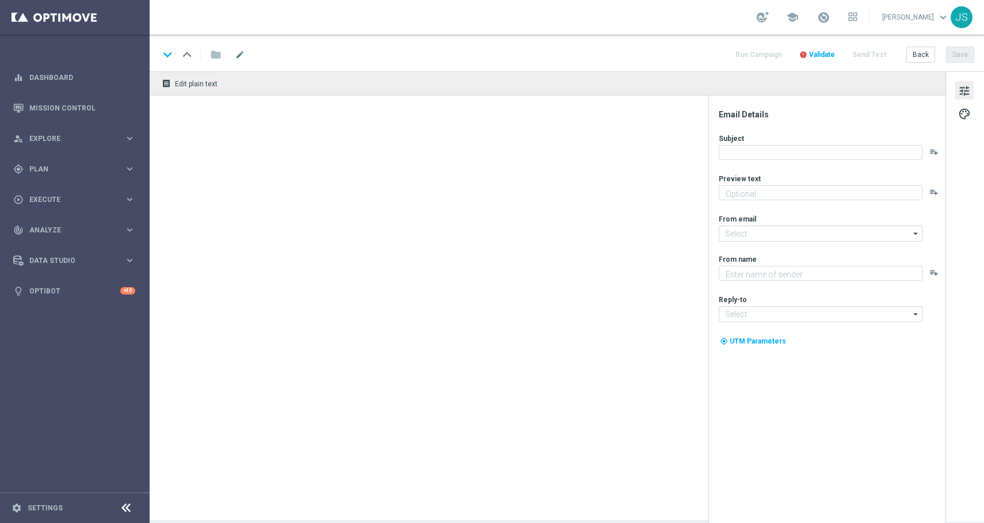
type textarea "Weil du es verdient hast. Spiele direkt gratis los."
type input "[EMAIL_ADDRESS][DOMAIN_NAME]"
type textarea "Millionaires' Club"
type input "[EMAIL_ADDRESS][DOMAIN_NAME]"
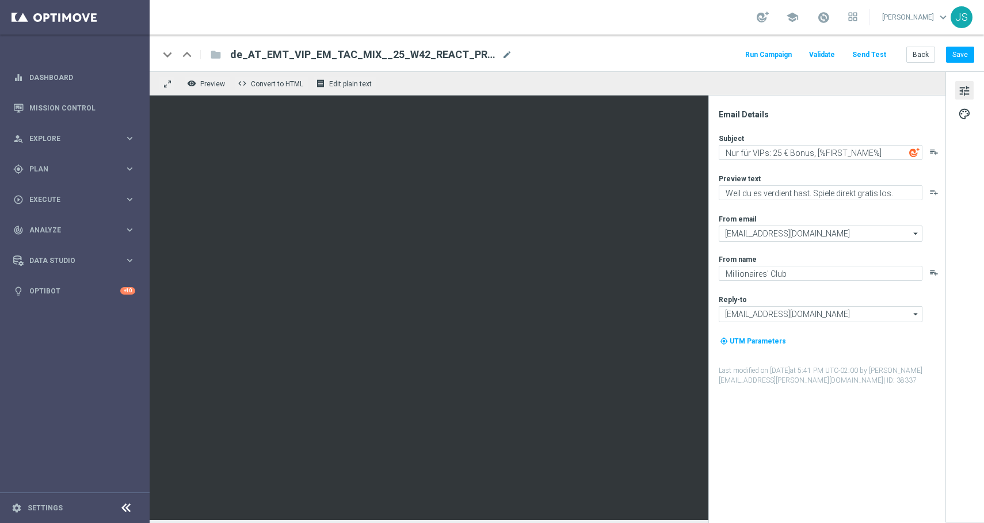
click at [872, 55] on button "Send Test" at bounding box center [868, 55] width 37 height 16
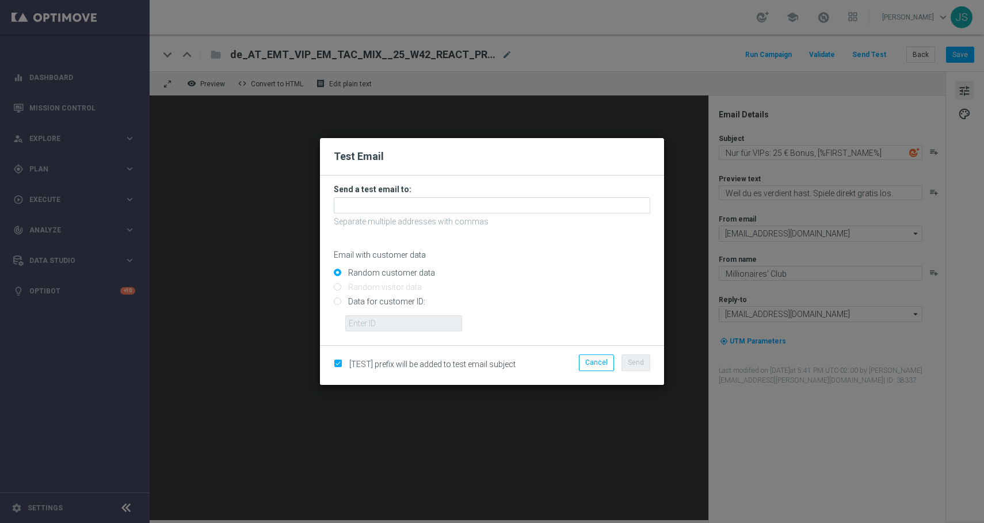
click at [568, 197] on form "Send a test email to: Separate multiple addresses with commas Email with custom…" at bounding box center [492, 257] width 316 height 147
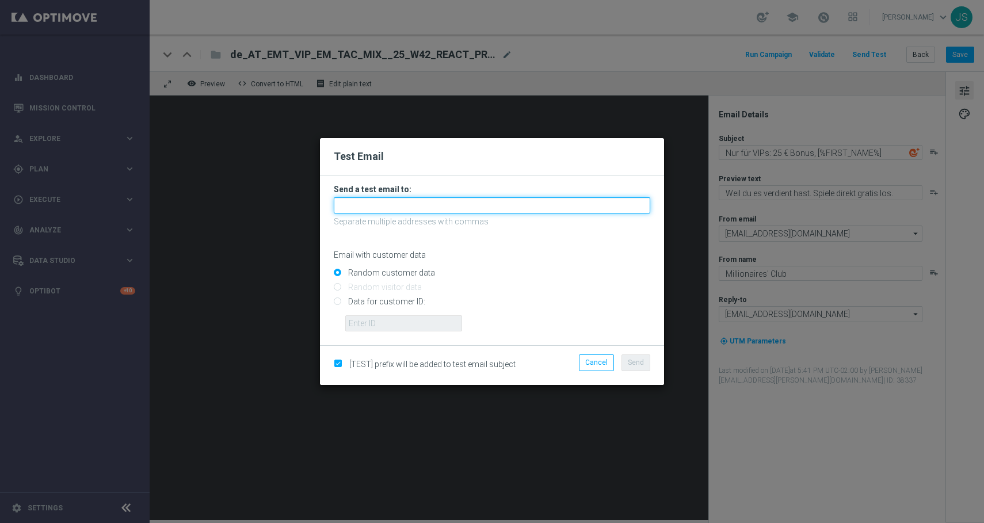
click at [557, 212] on input "text" at bounding box center [492, 205] width 316 height 16
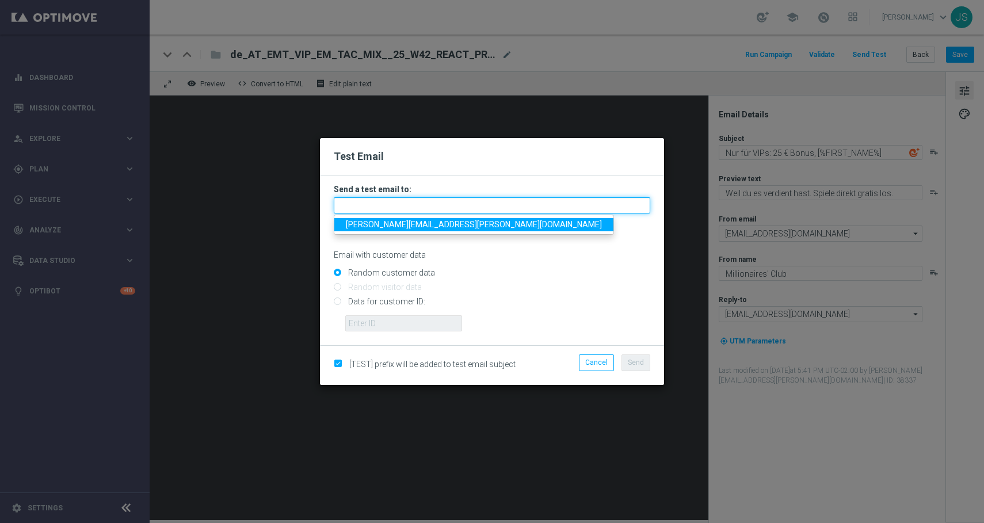
type input "[PERSON_NAME][EMAIL_ADDRESS][PERSON_NAME][DOMAIN_NAME]"
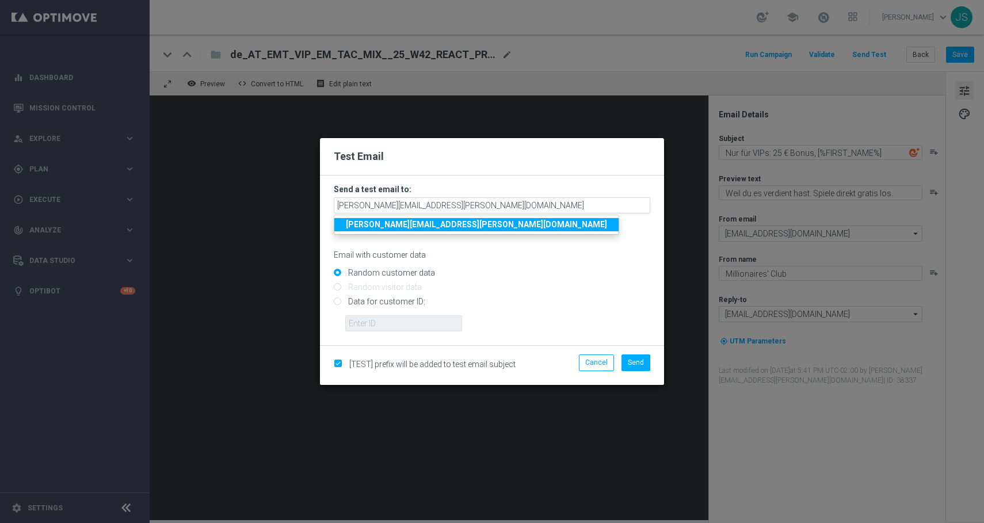
click at [444, 220] on strong "[PERSON_NAME][EMAIL_ADDRESS][PERSON_NAME][DOMAIN_NAME]" at bounding box center [476, 224] width 261 height 9
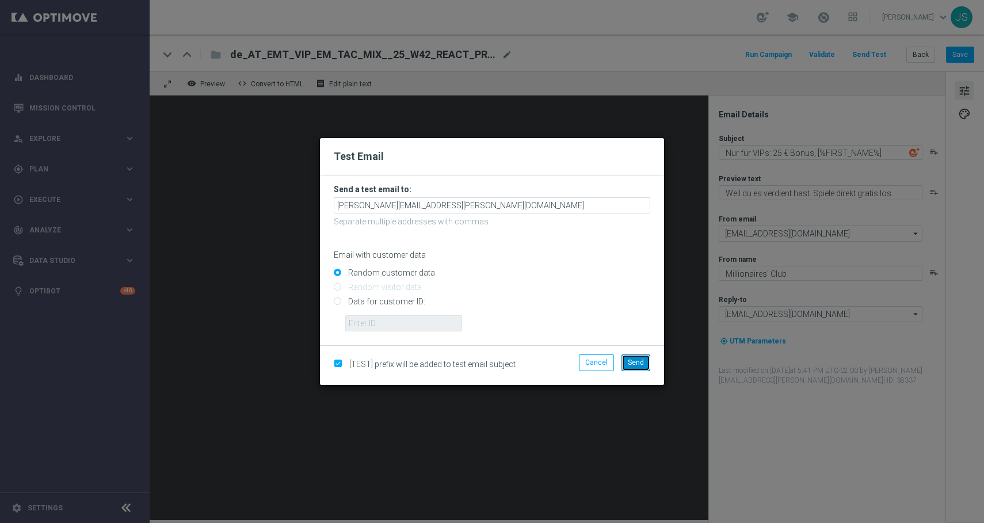
click at [641, 355] on button "Send" at bounding box center [635, 362] width 29 height 16
click at [640, 362] on span "Send" at bounding box center [636, 362] width 16 height 8
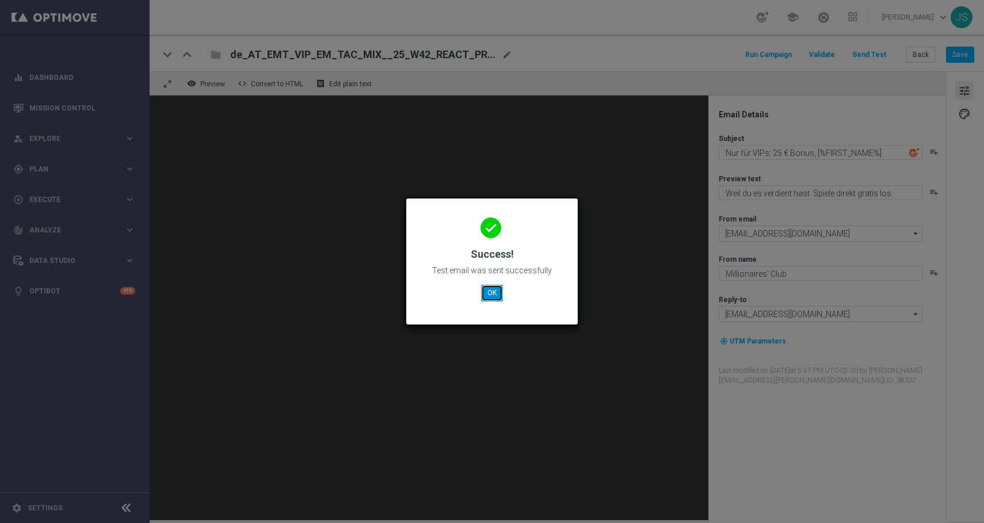
click at [494, 297] on button "OK" at bounding box center [492, 293] width 22 height 16
click at [484, 297] on button "OK" at bounding box center [492, 293] width 22 height 16
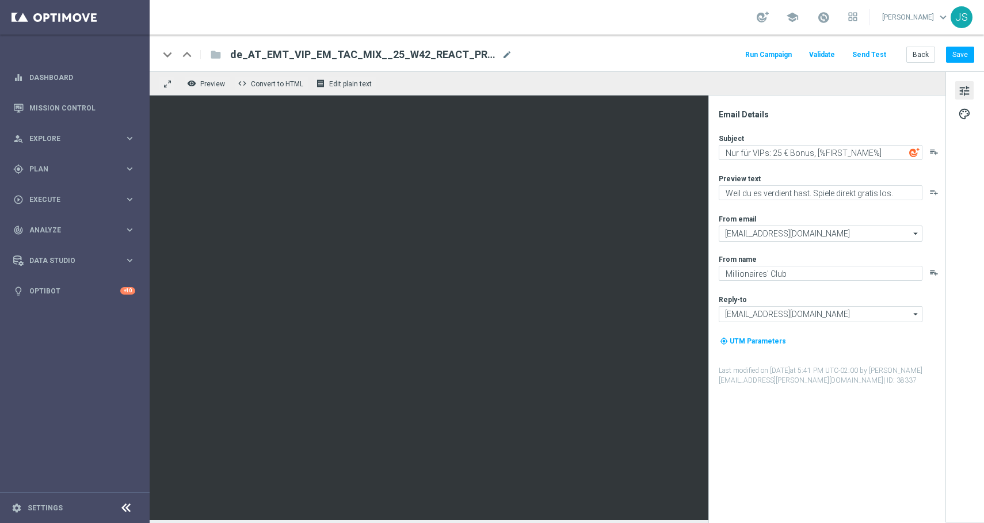
click at [880, 45] on div "keyboard_arrow_down keyboard_arrow_up folder de_AT_EMT_VIP_EM_TAC_MIX__25_W42_R…" at bounding box center [567, 53] width 834 height 37
click at [877, 49] on button "Send Test" at bounding box center [868, 55] width 37 height 16
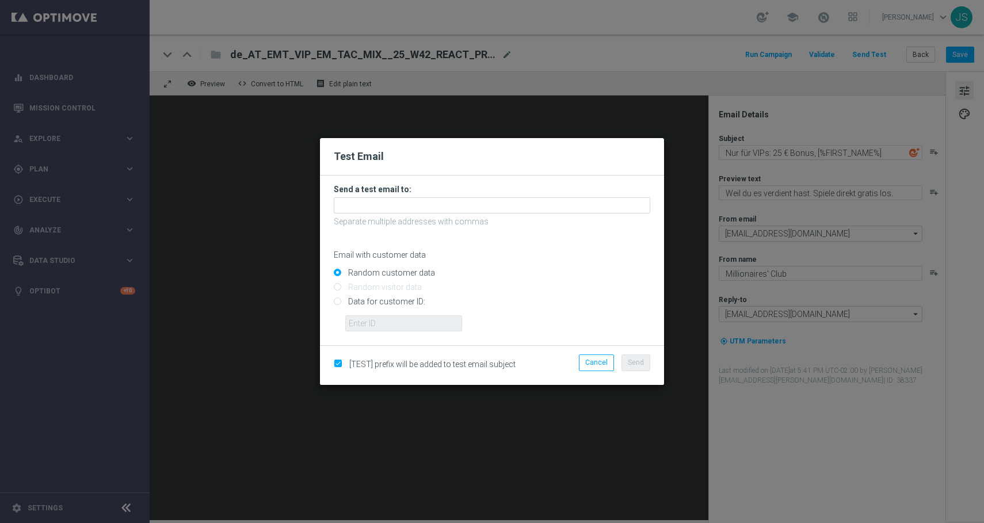
click at [519, 214] on form "Send a test email to: Separate multiple addresses with commas Email with custom…" at bounding box center [492, 257] width 316 height 147
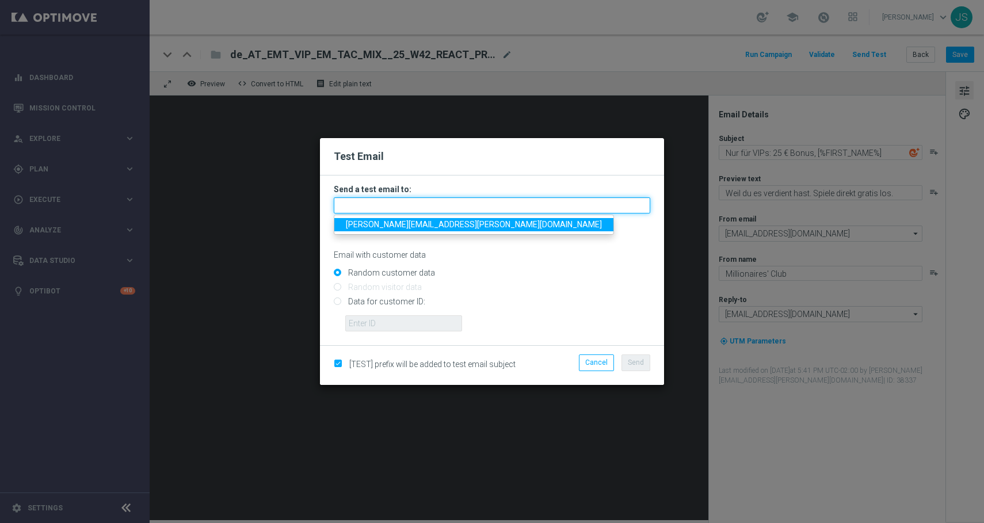
click at [517, 205] on input "text" at bounding box center [492, 205] width 316 height 16
type input "[PERSON_NAME][EMAIL_ADDRESS][PERSON_NAME][DOMAIN_NAME]"
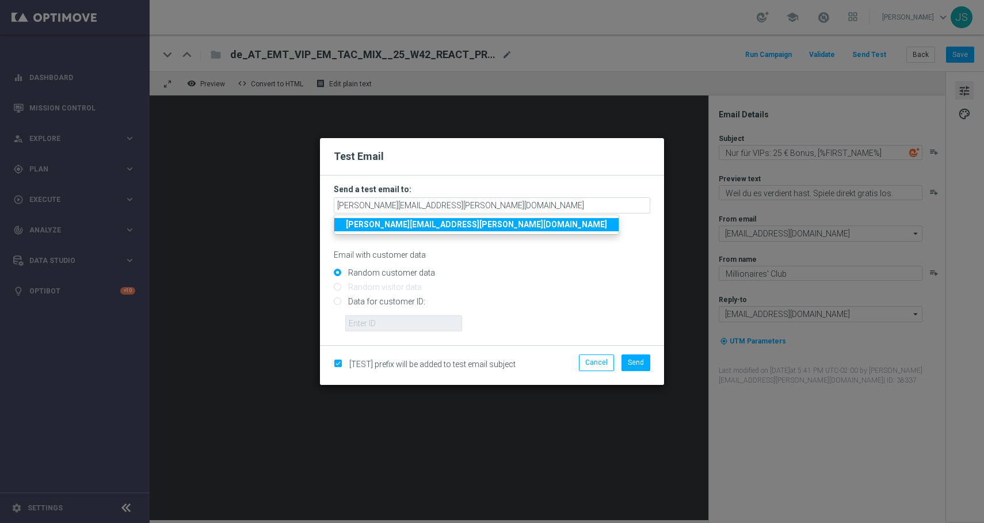
click at [444, 224] on strong "[PERSON_NAME][EMAIL_ADDRESS][PERSON_NAME][DOMAIN_NAME]" at bounding box center [476, 224] width 261 height 9
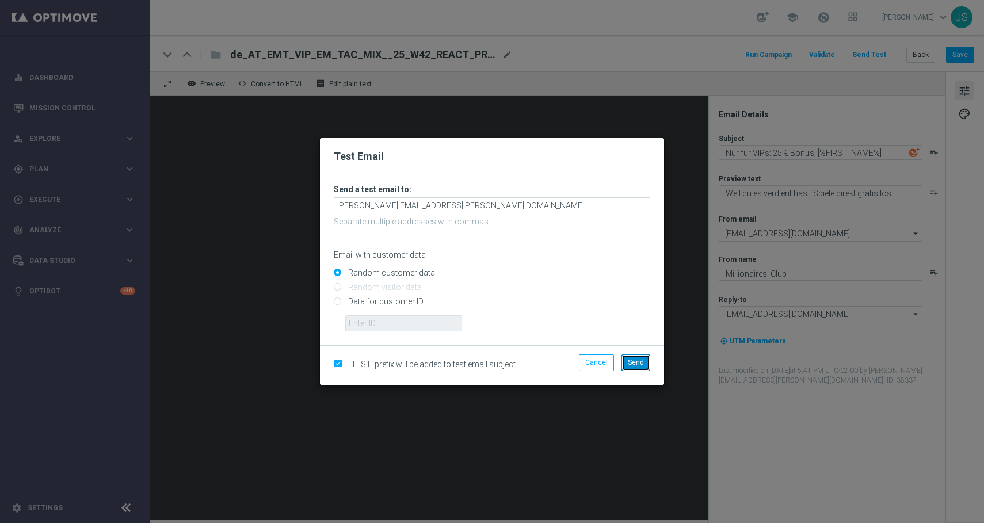
click at [634, 362] on span "Send" at bounding box center [636, 362] width 16 height 8
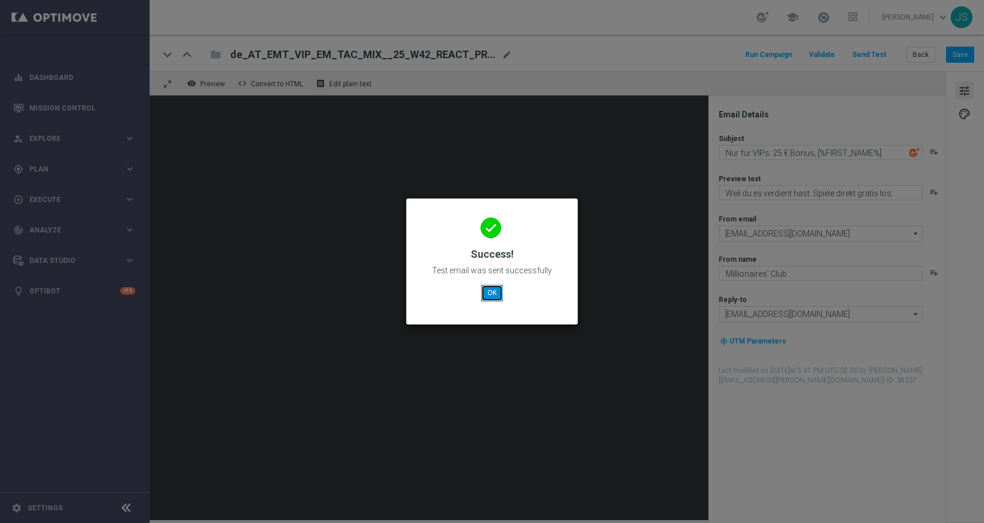
click at [490, 292] on button "OK" at bounding box center [492, 293] width 22 height 16
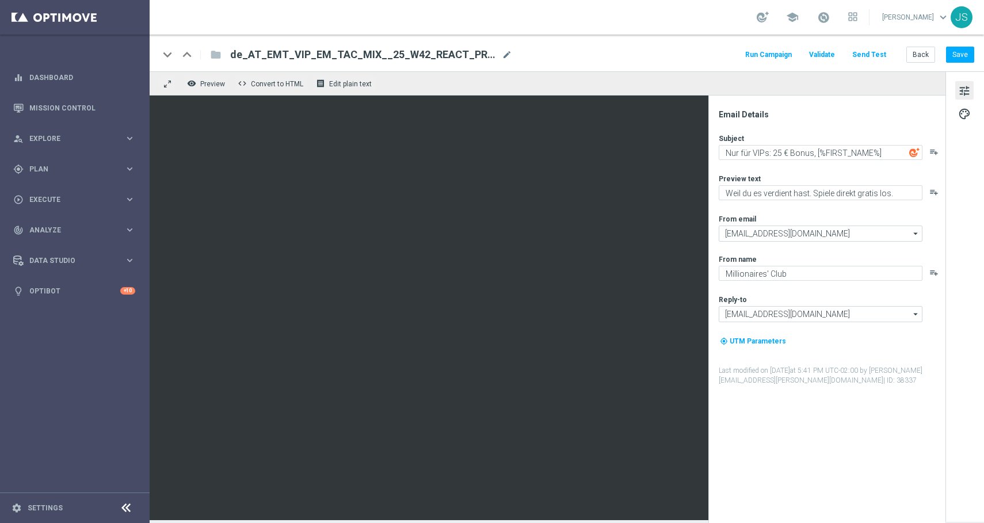
click at [874, 50] on button "Send Test" at bounding box center [868, 55] width 37 height 16
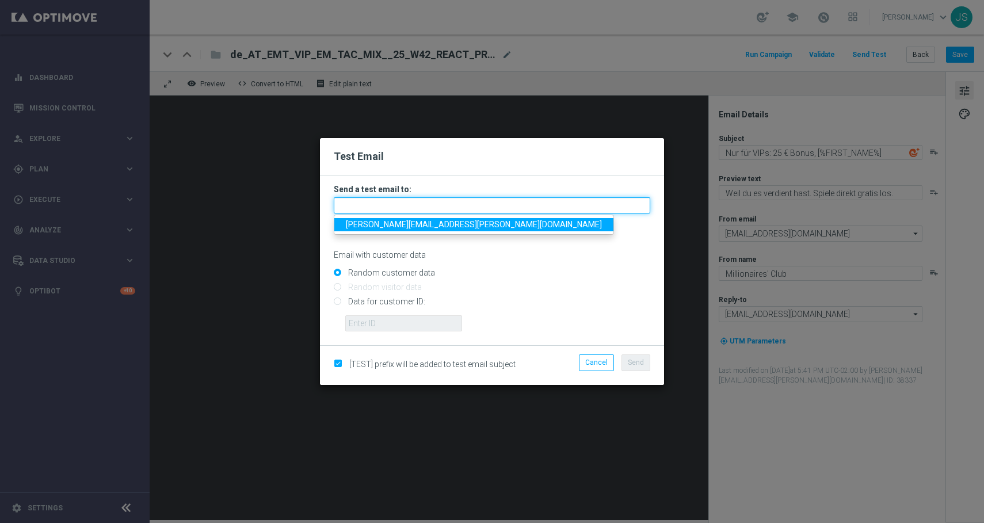
click at [431, 202] on input "text" at bounding box center [492, 205] width 316 height 16
type input "[PERSON_NAME][EMAIL_ADDRESS][PERSON_NAME][DOMAIN_NAME]"
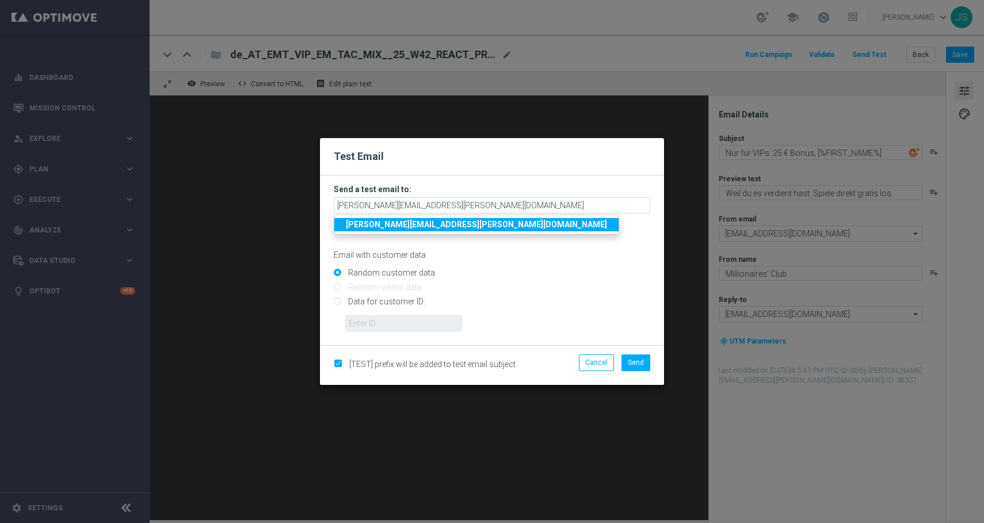
click at [423, 221] on strong "[PERSON_NAME][EMAIL_ADDRESS][PERSON_NAME][DOMAIN_NAME]" at bounding box center [476, 224] width 261 height 9
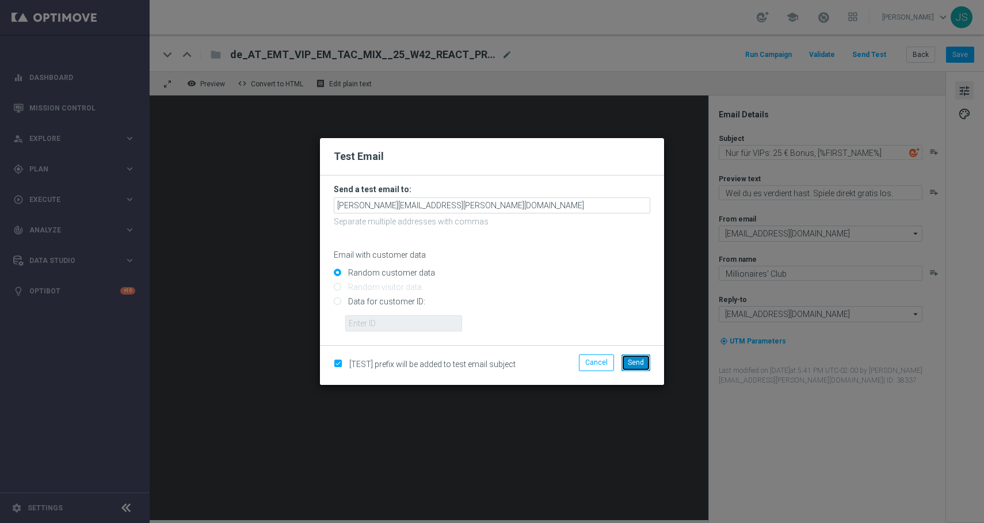
click at [637, 368] on button "Send" at bounding box center [635, 362] width 29 height 16
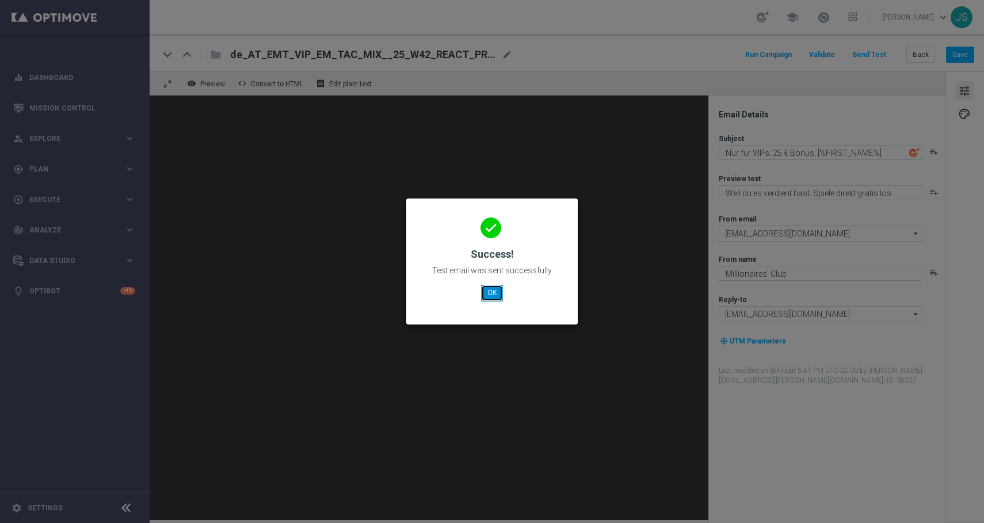
click at [491, 292] on button "OK" at bounding box center [492, 293] width 22 height 16
